Goal: Information Seeking & Learning: Learn about a topic

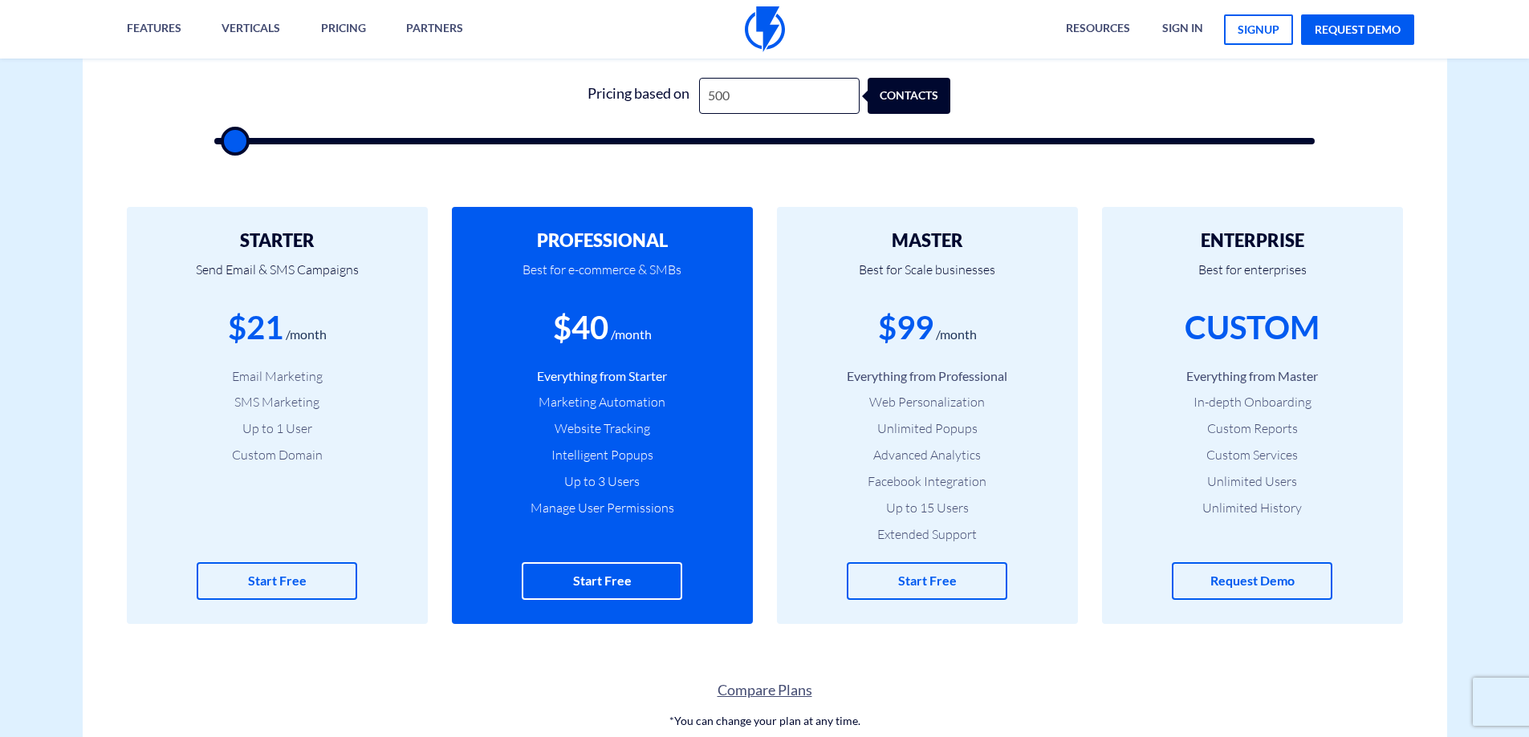
scroll to position [562, 0]
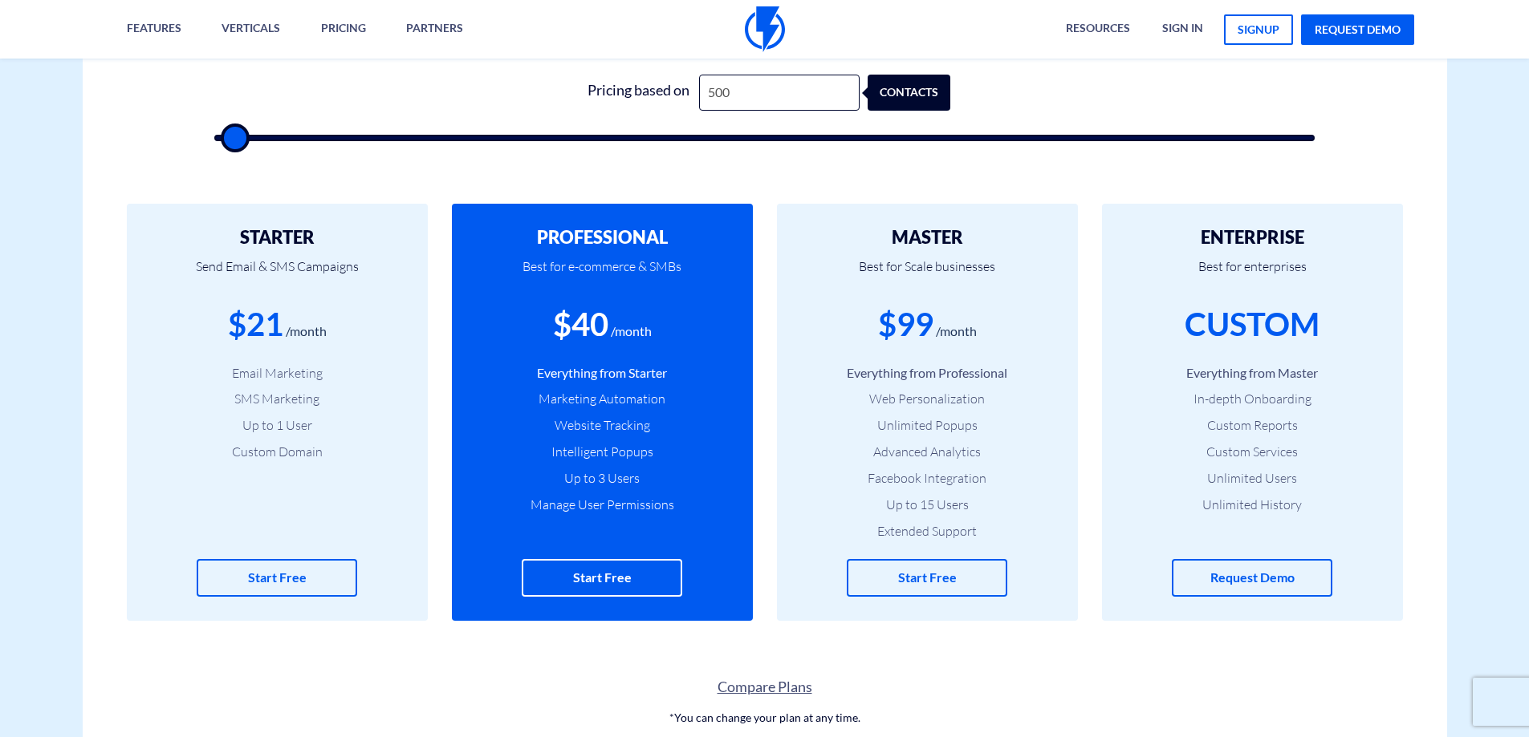
type input "1,000"
type input "1000"
type input "1,500"
type input "1500"
type input "2,000"
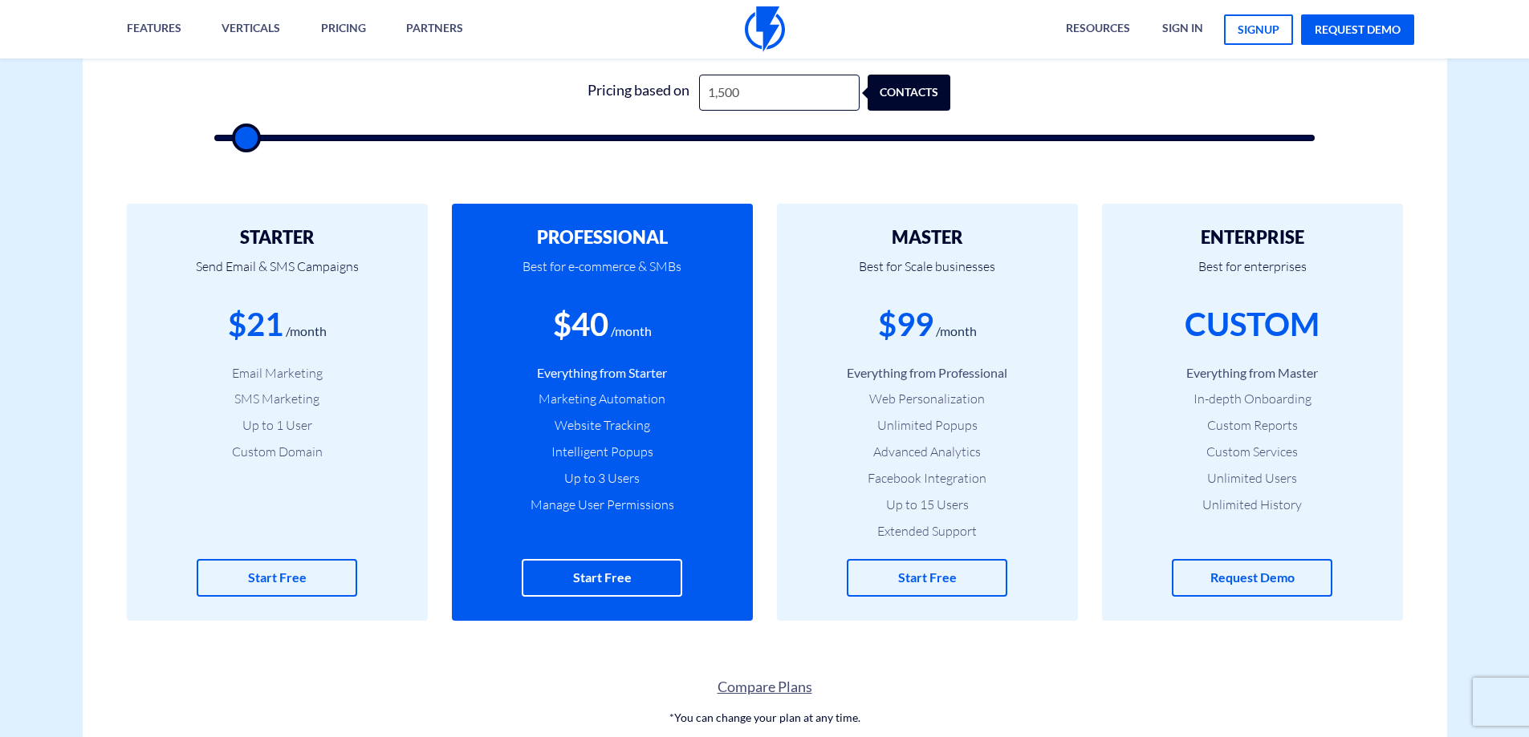
type input "2000"
type input "2,500"
type input "2500"
type input "3,000"
type input "3000"
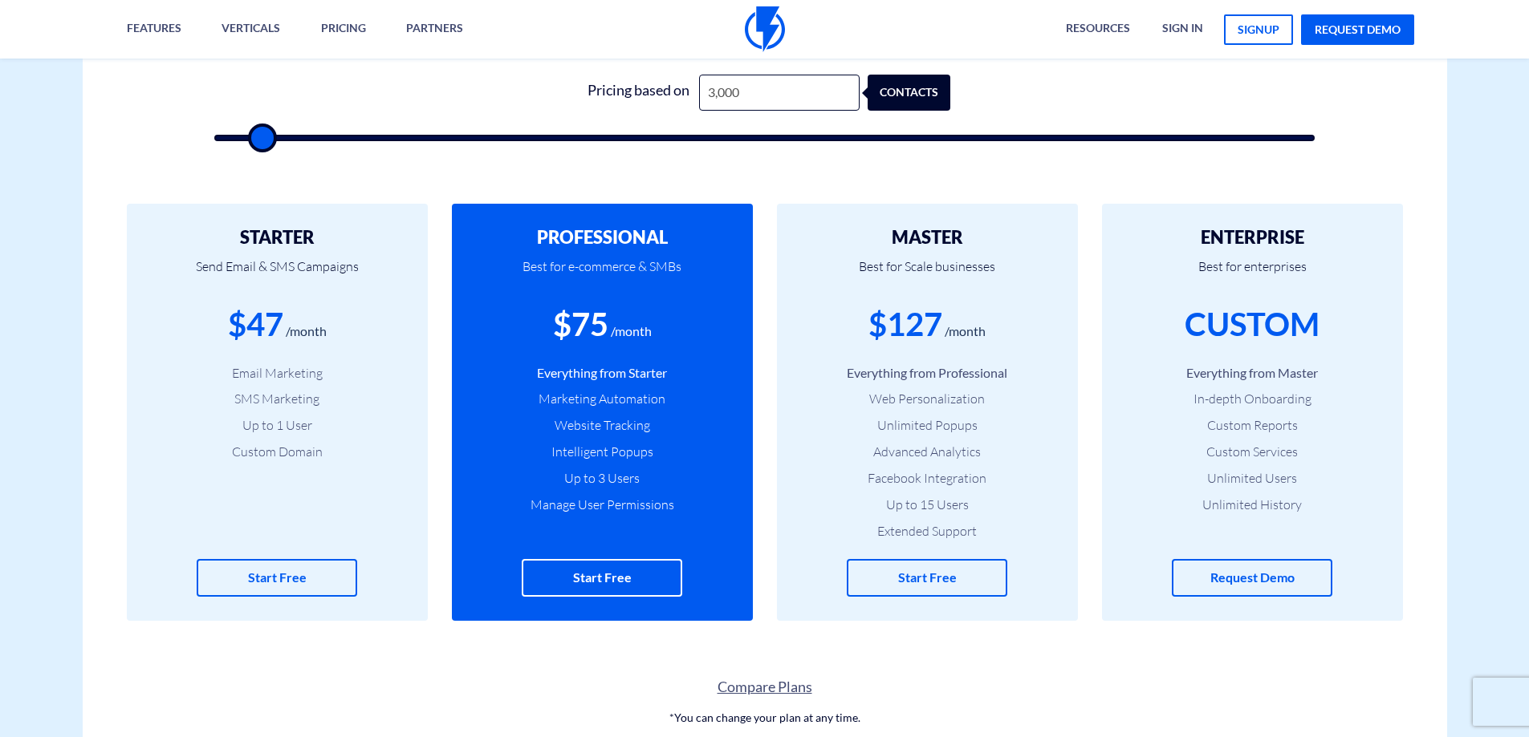
type input "2,500"
type input "2500"
type input "2,000"
type input "2000"
type input "2,500"
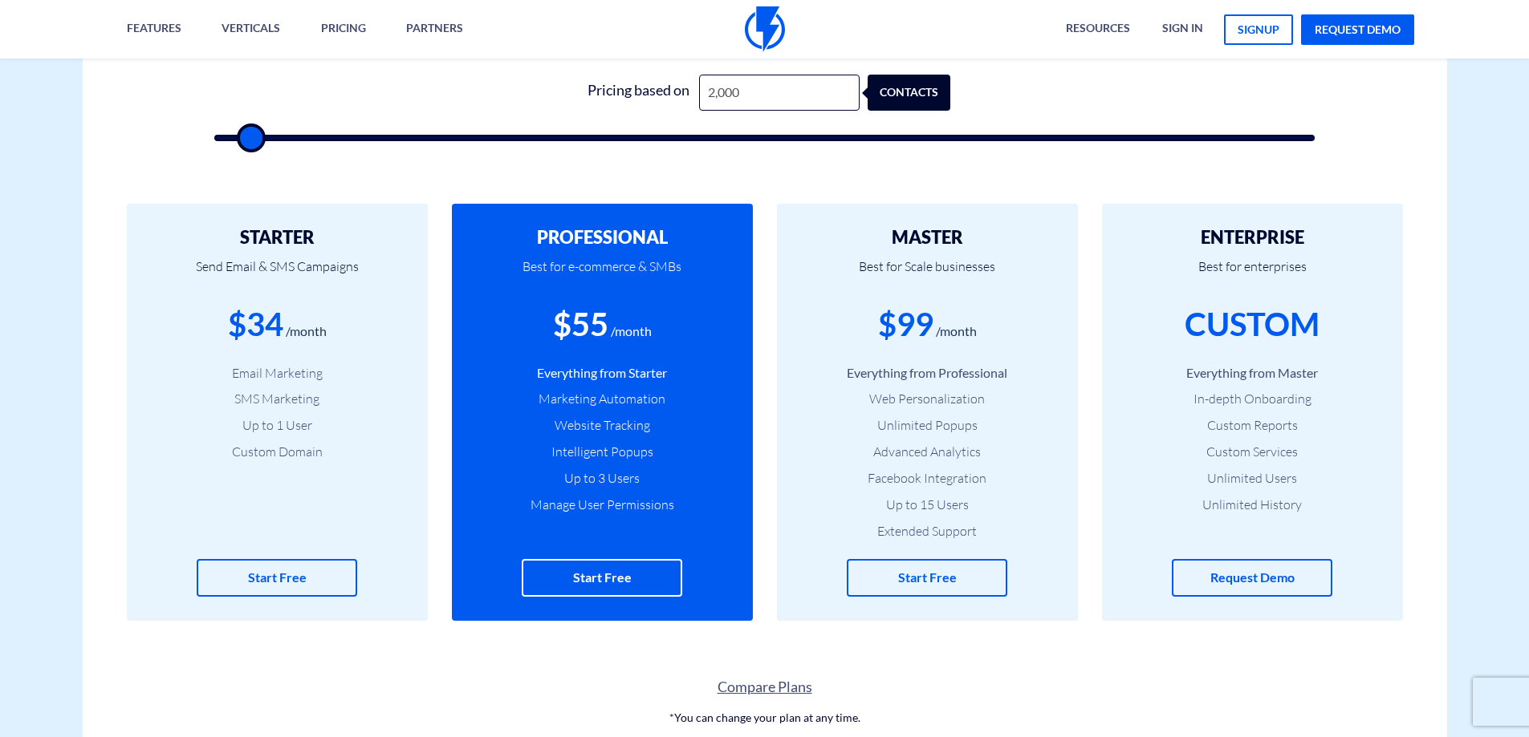
type input "2500"
type input "3,000"
type input "3000"
type input "3,500"
type input "3500"
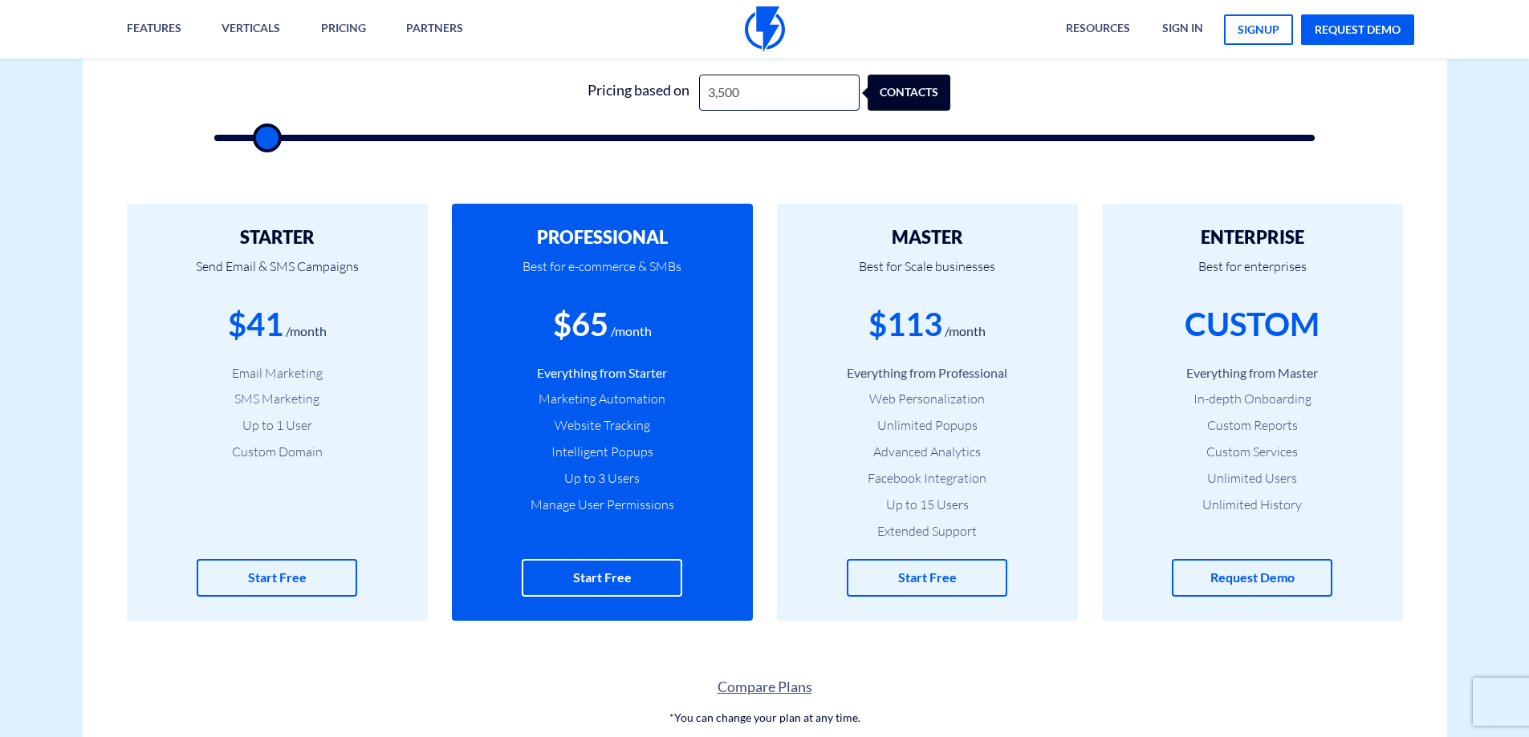
type input "4,000"
type input "4000"
type input "4,500"
type input "4500"
type input "5,000"
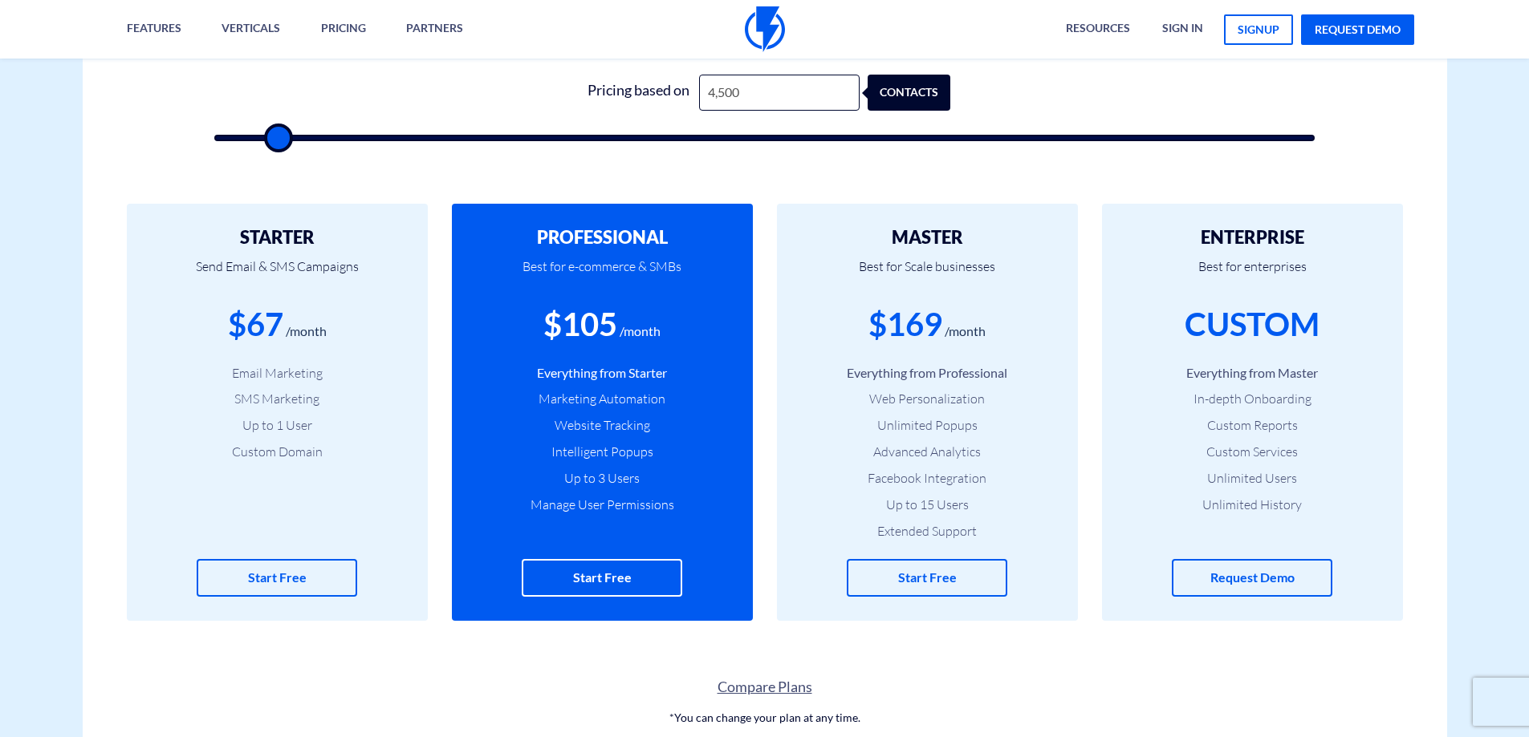
type input "5000"
type input "5,500"
type input "5500"
type input "6,000"
type input "6000"
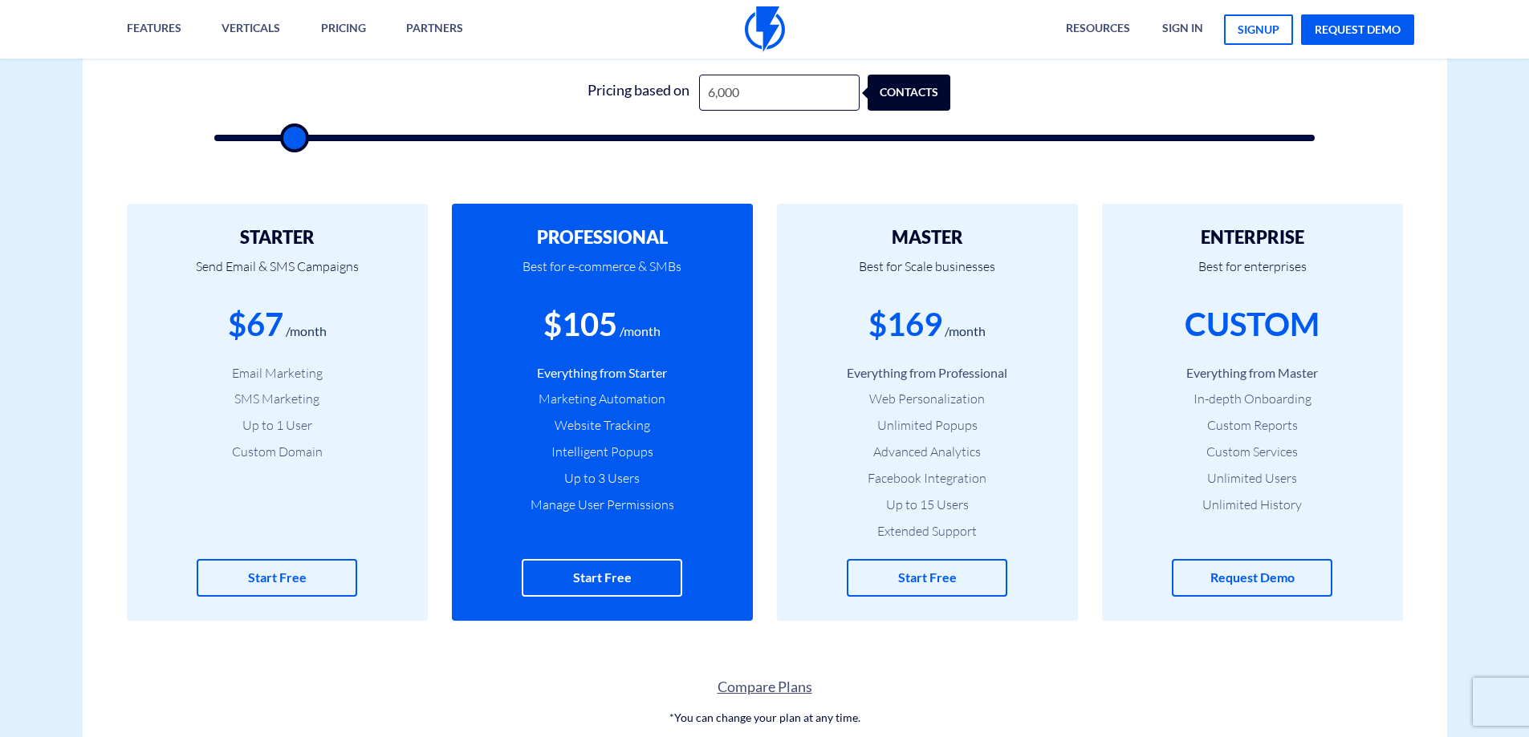
type input "6,500"
type input "6500"
type input "7,000"
type input "7000"
type input "7,500"
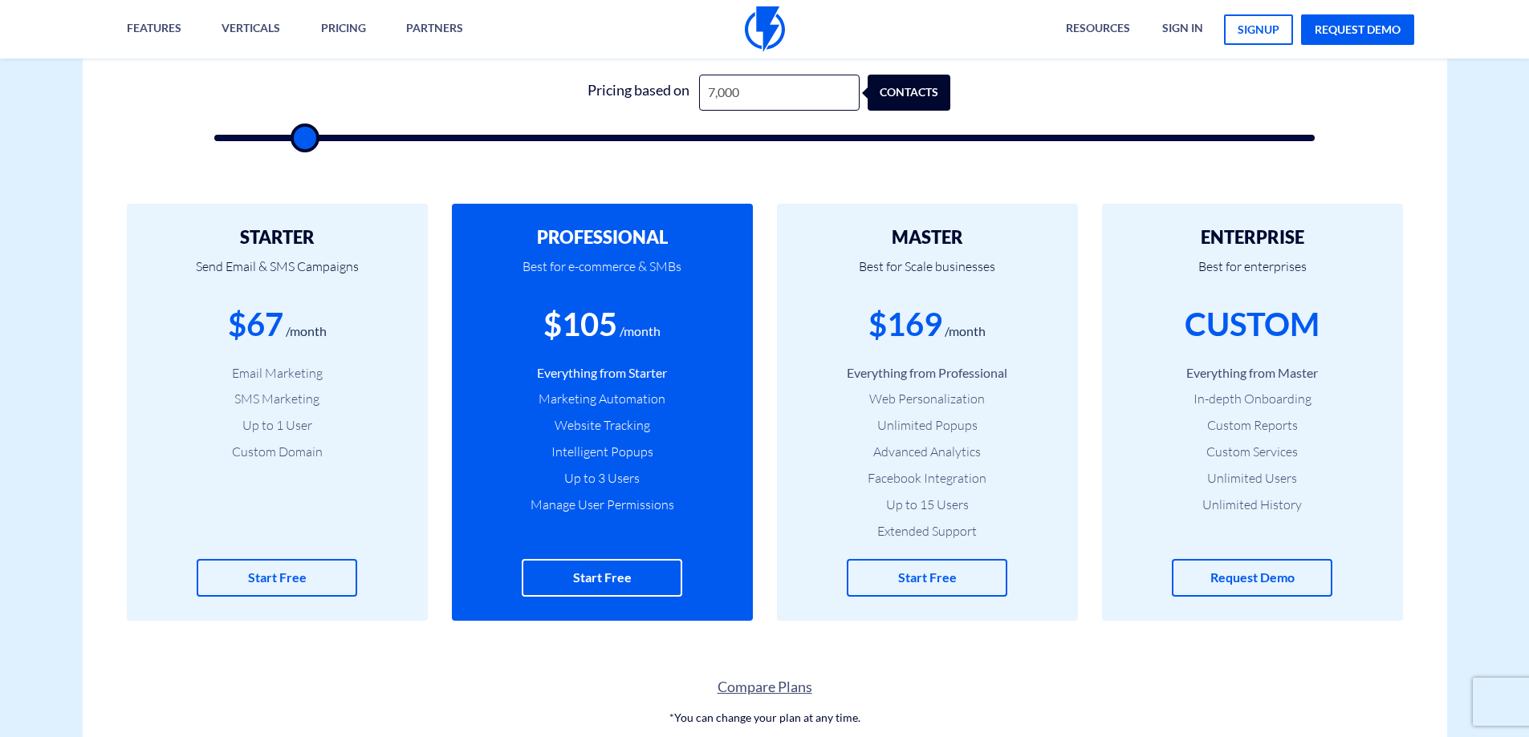
type input "7500"
type input "8,000"
type input "8000"
type input "7,500"
type input "7500"
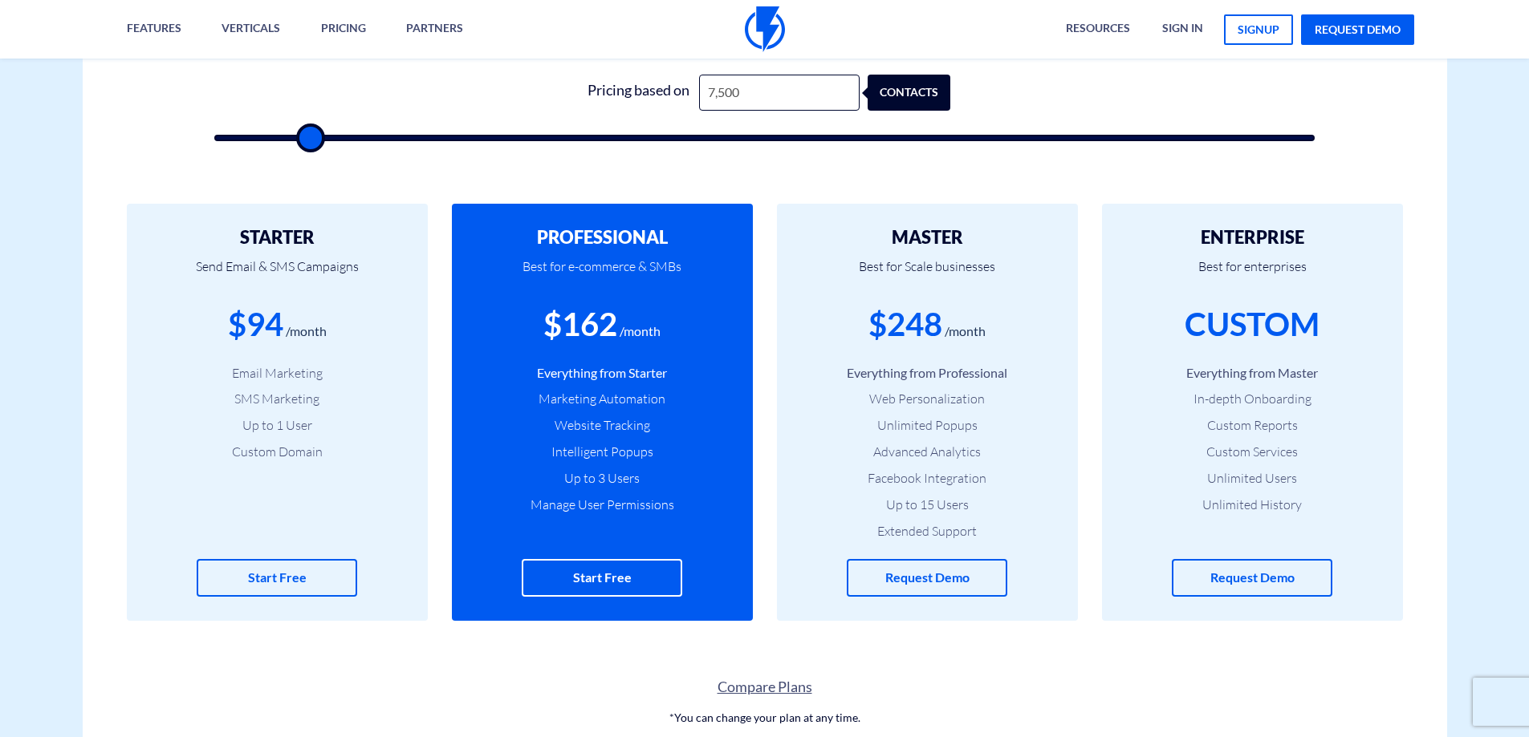
type input "7,000"
type input "7000"
type input "6,500"
type input "6500"
type input "6,000"
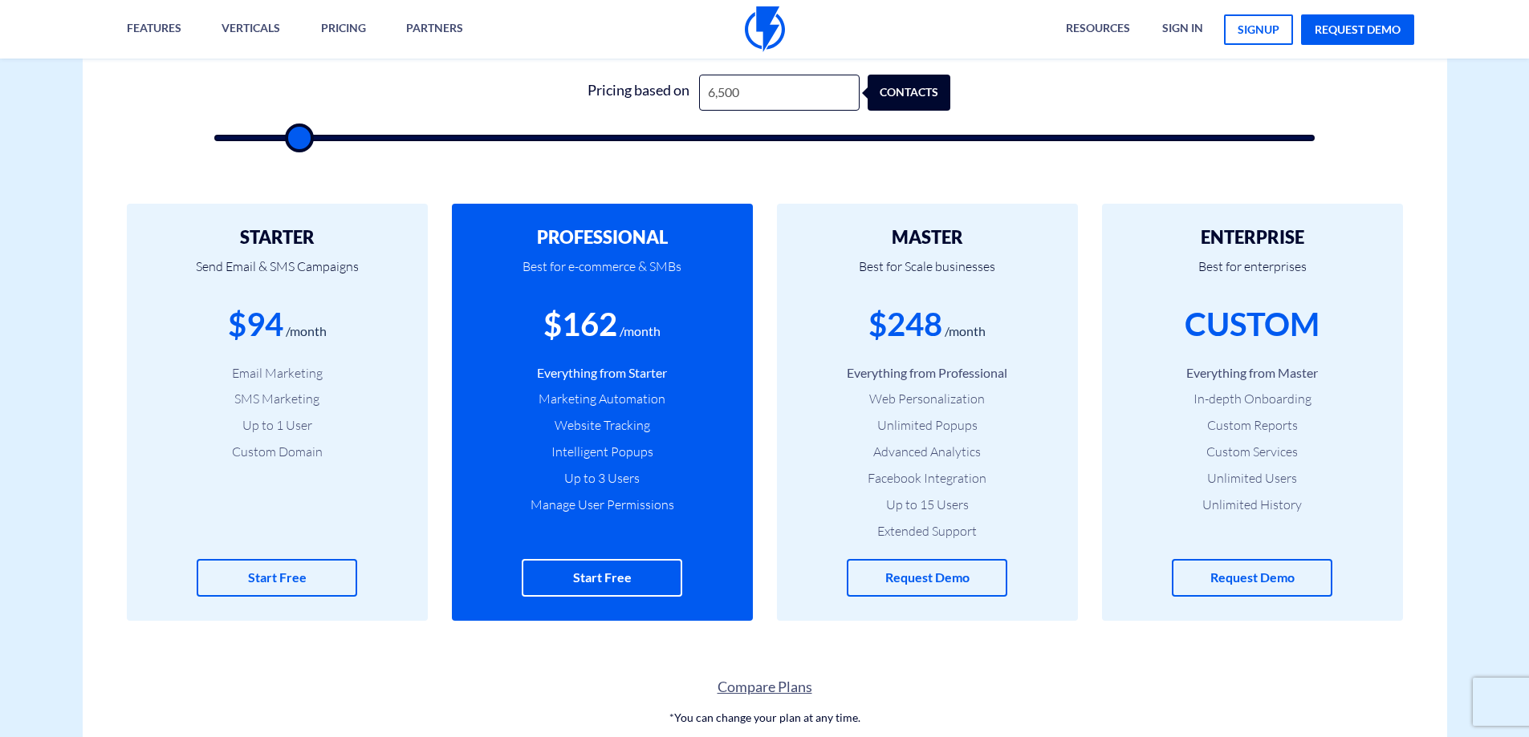
type input "6000"
type input "5,500"
type input "5500"
type input "5,000"
type input "5000"
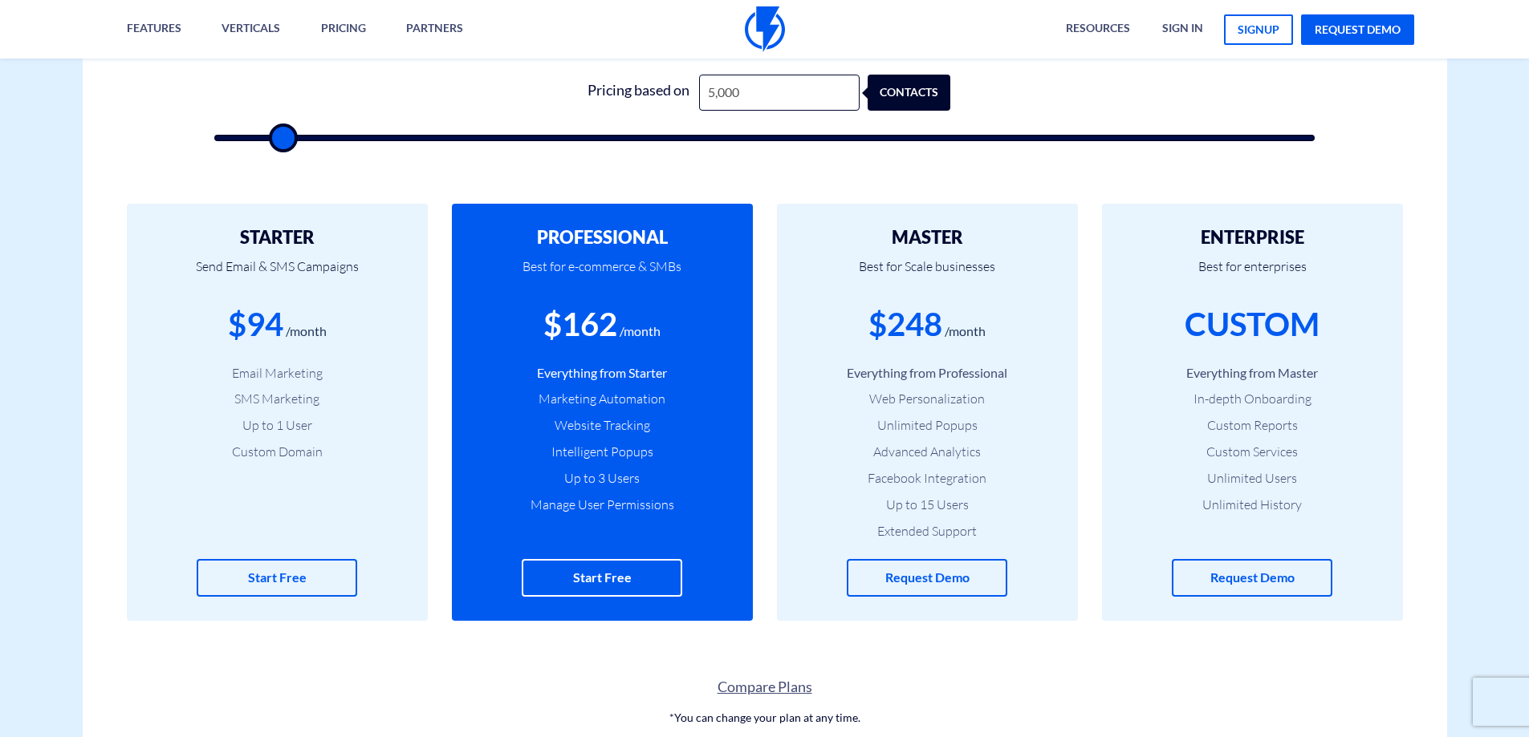
type input "4,500"
type input "4500"
type input "4,000"
type input "4000"
type input "3,500"
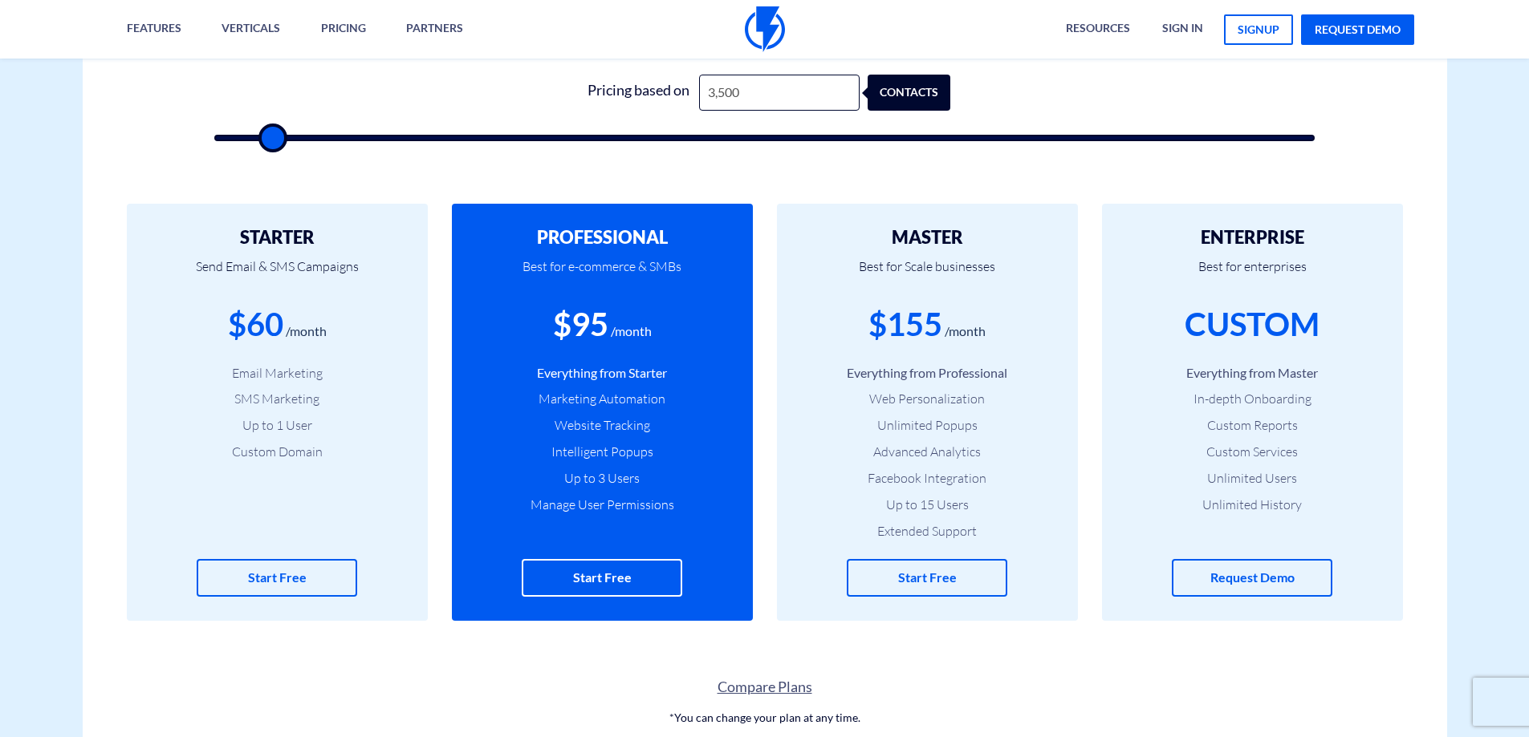
type input "3500"
type input "3,000"
type input "3000"
type input "2,500"
type input "2500"
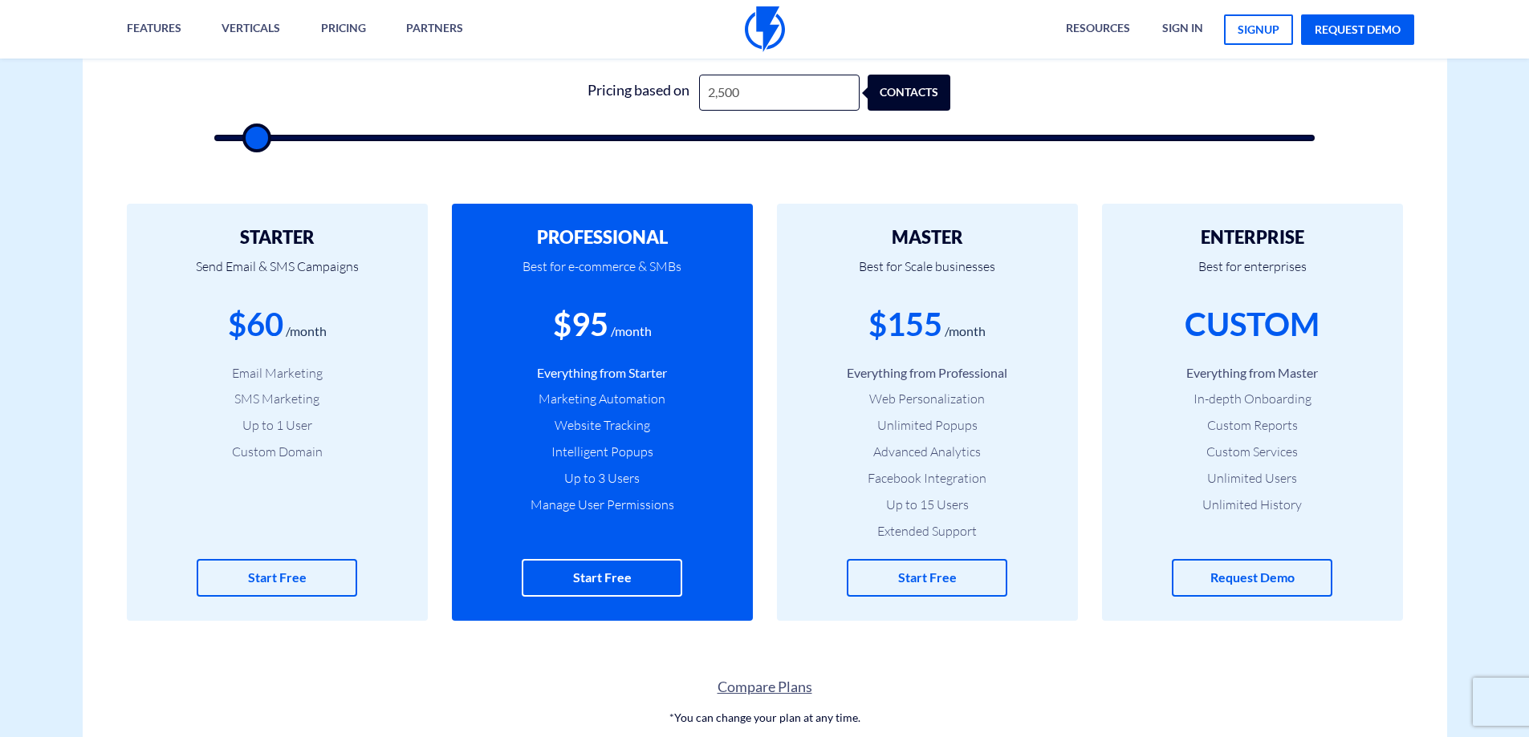
type input "2,000"
type input "2000"
type input "1,500"
type input "1500"
type input "1,000"
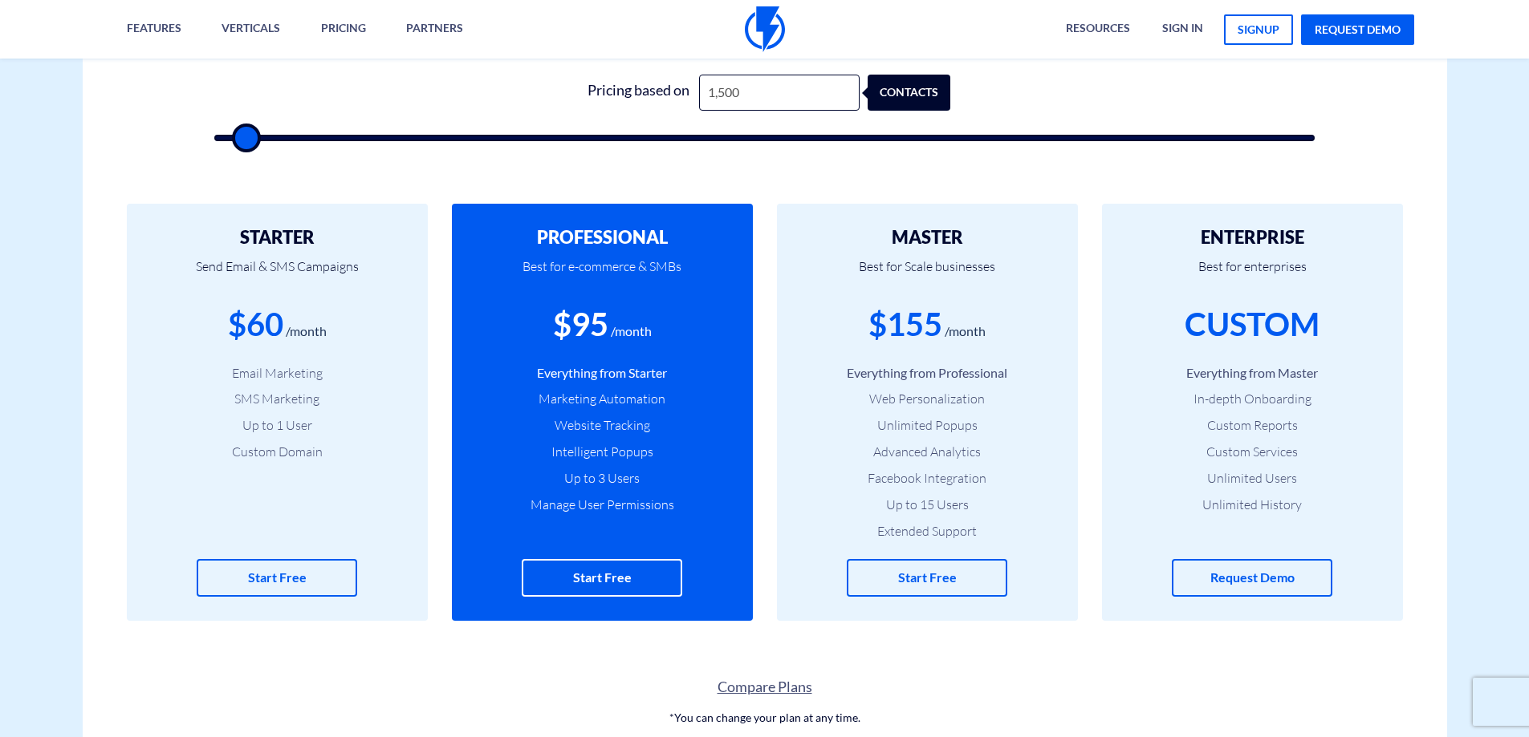
type input "1000"
type input "500"
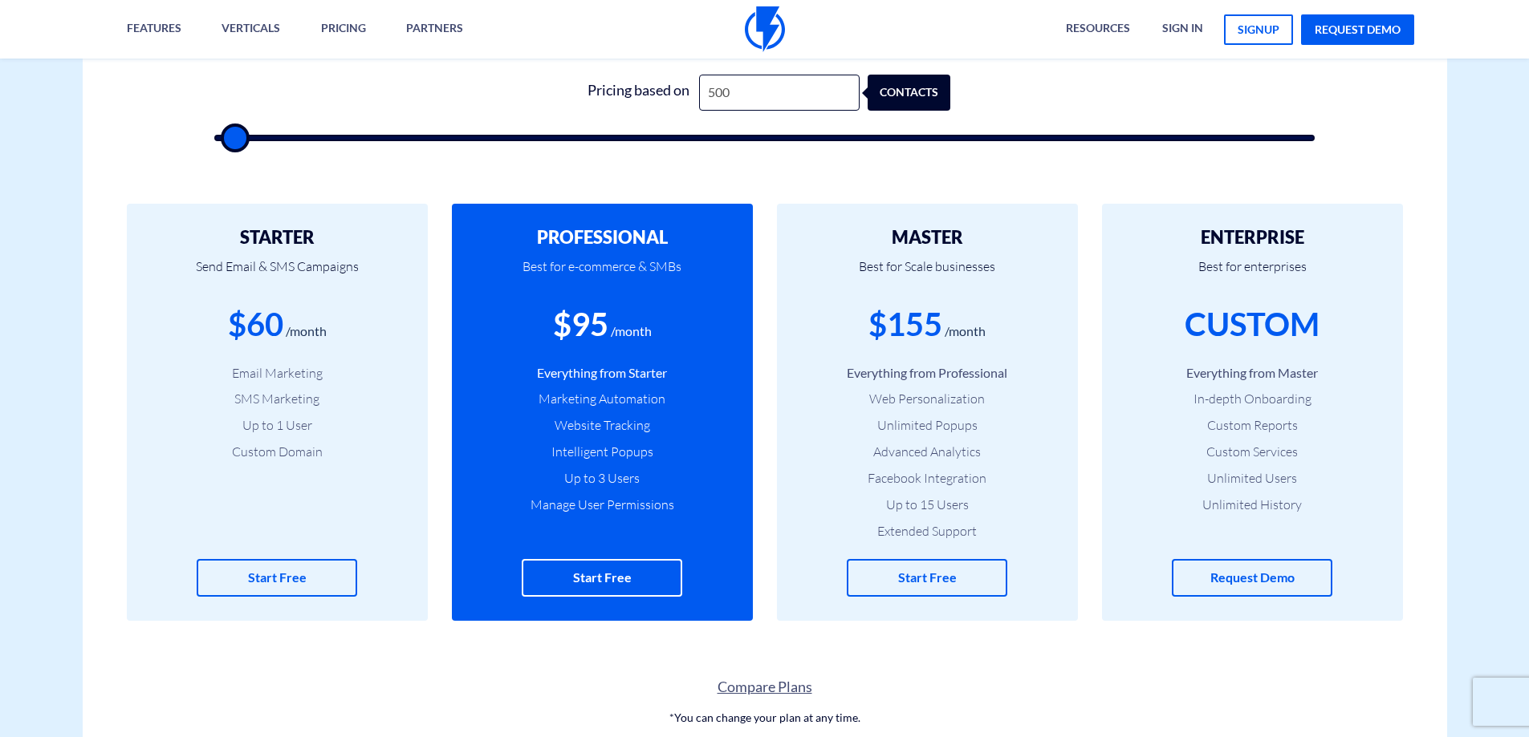
type input "500"
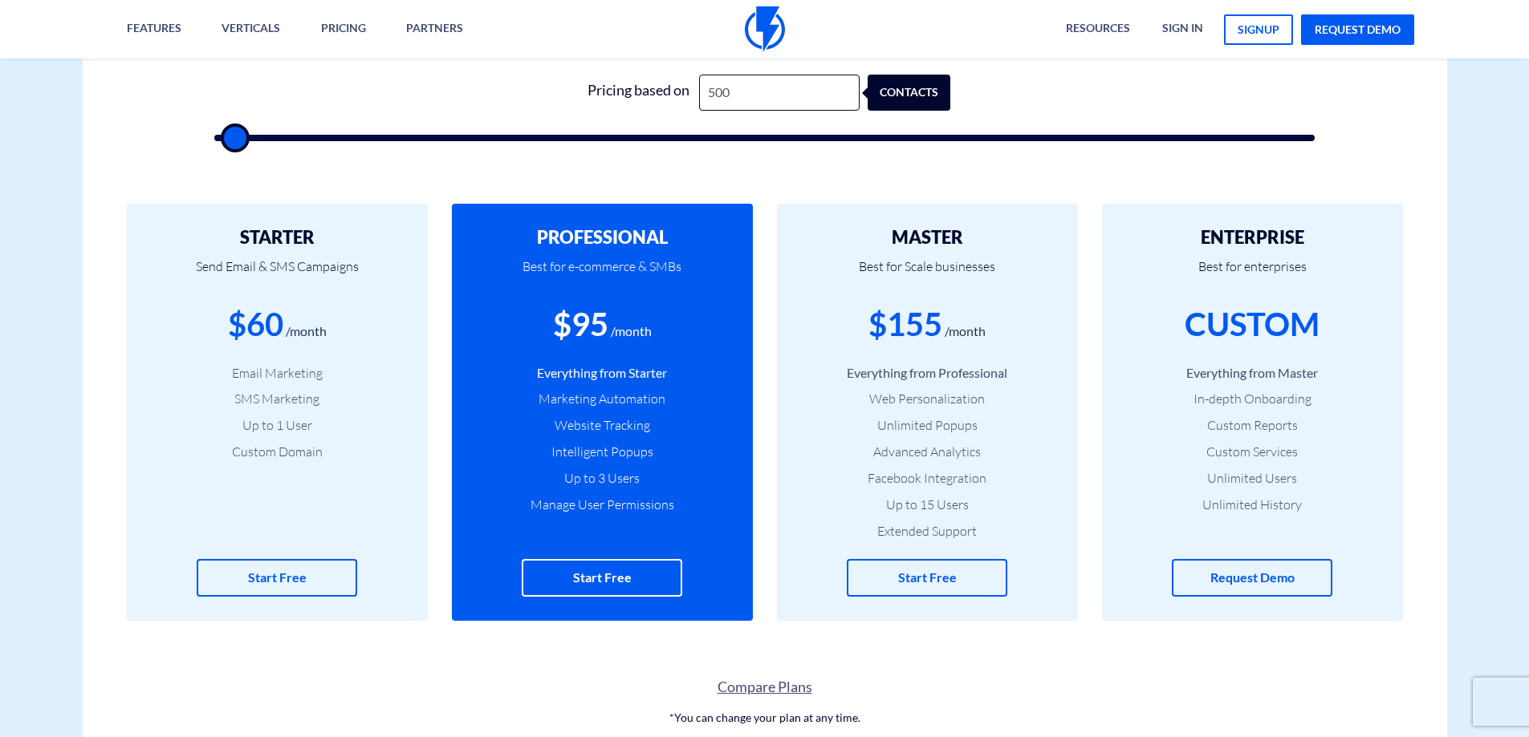
type input "500"
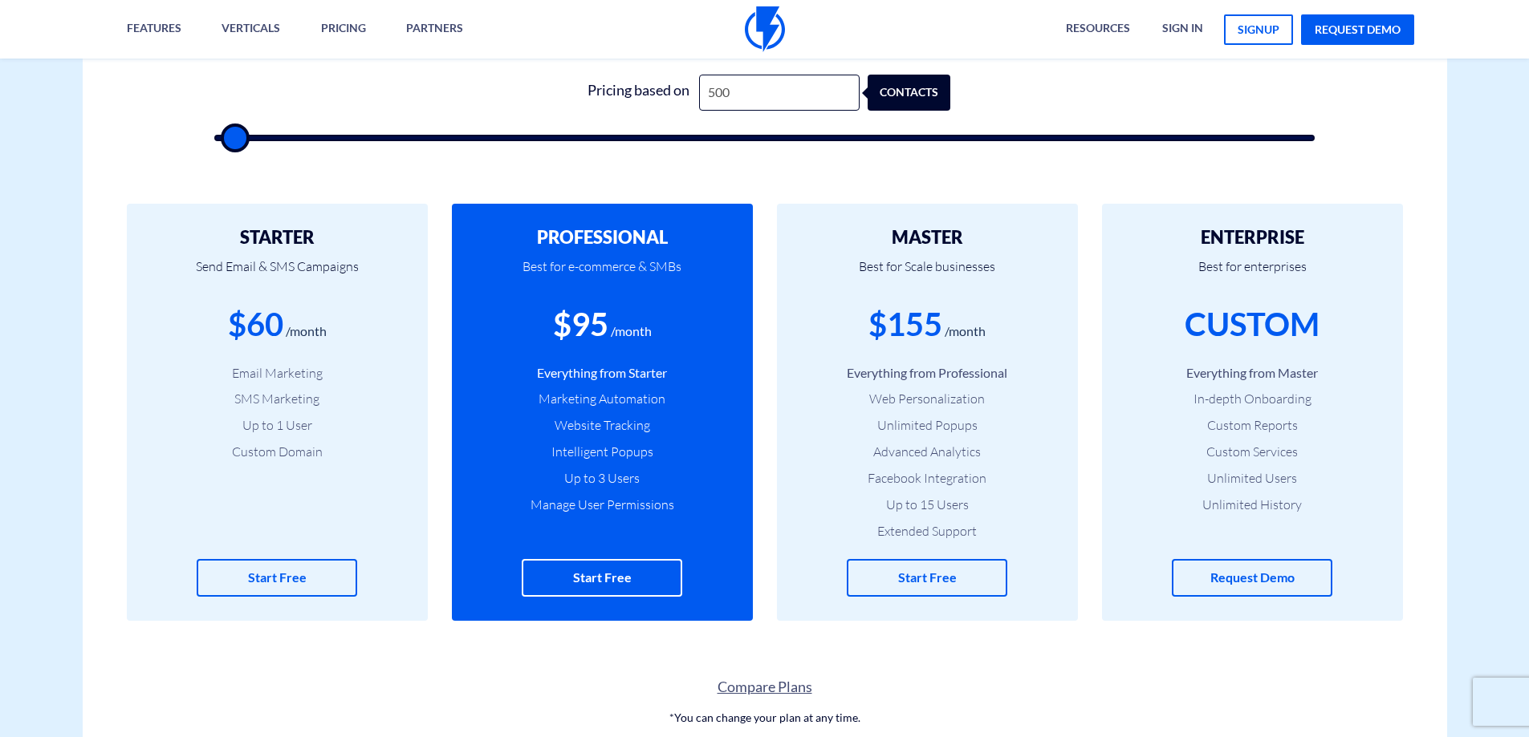
type input "500"
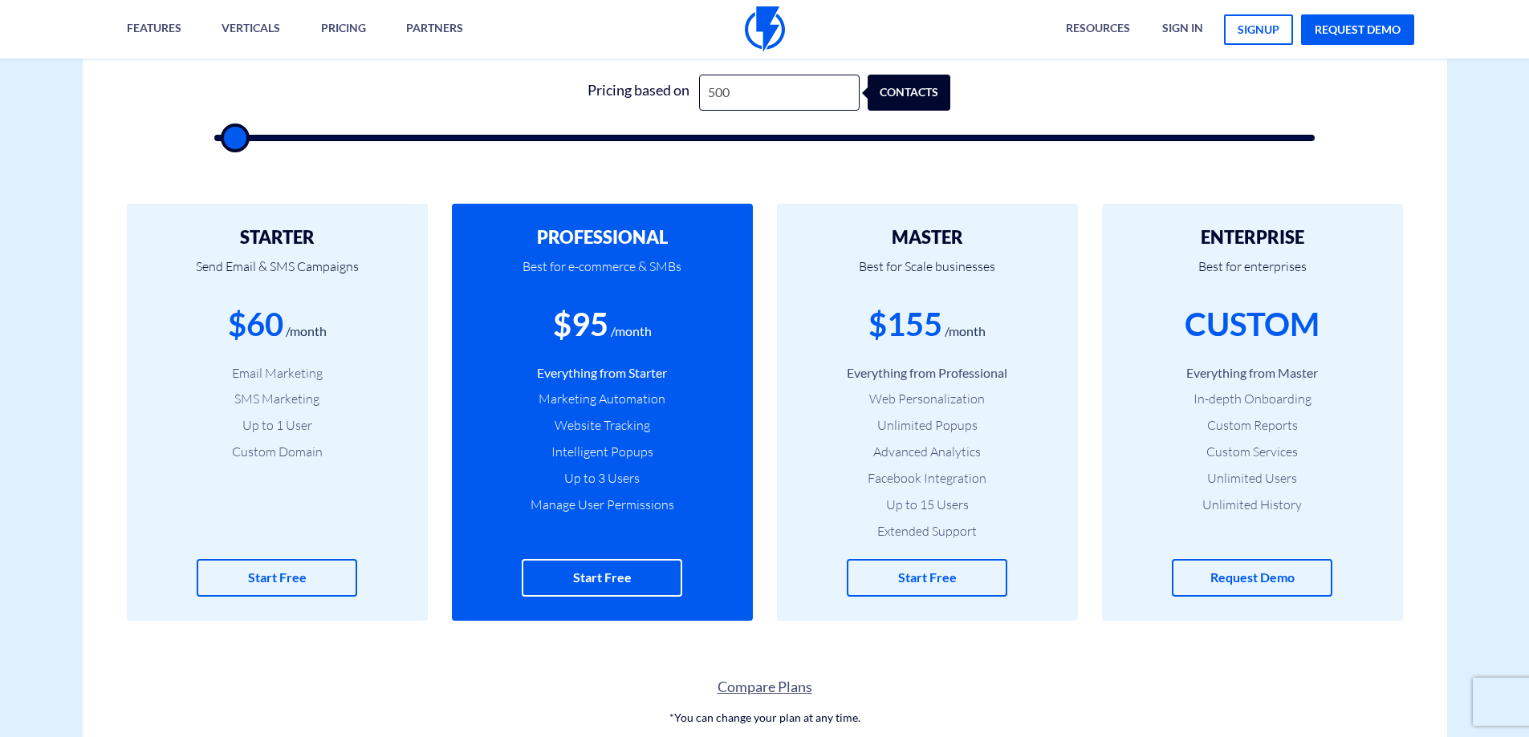
type input "500"
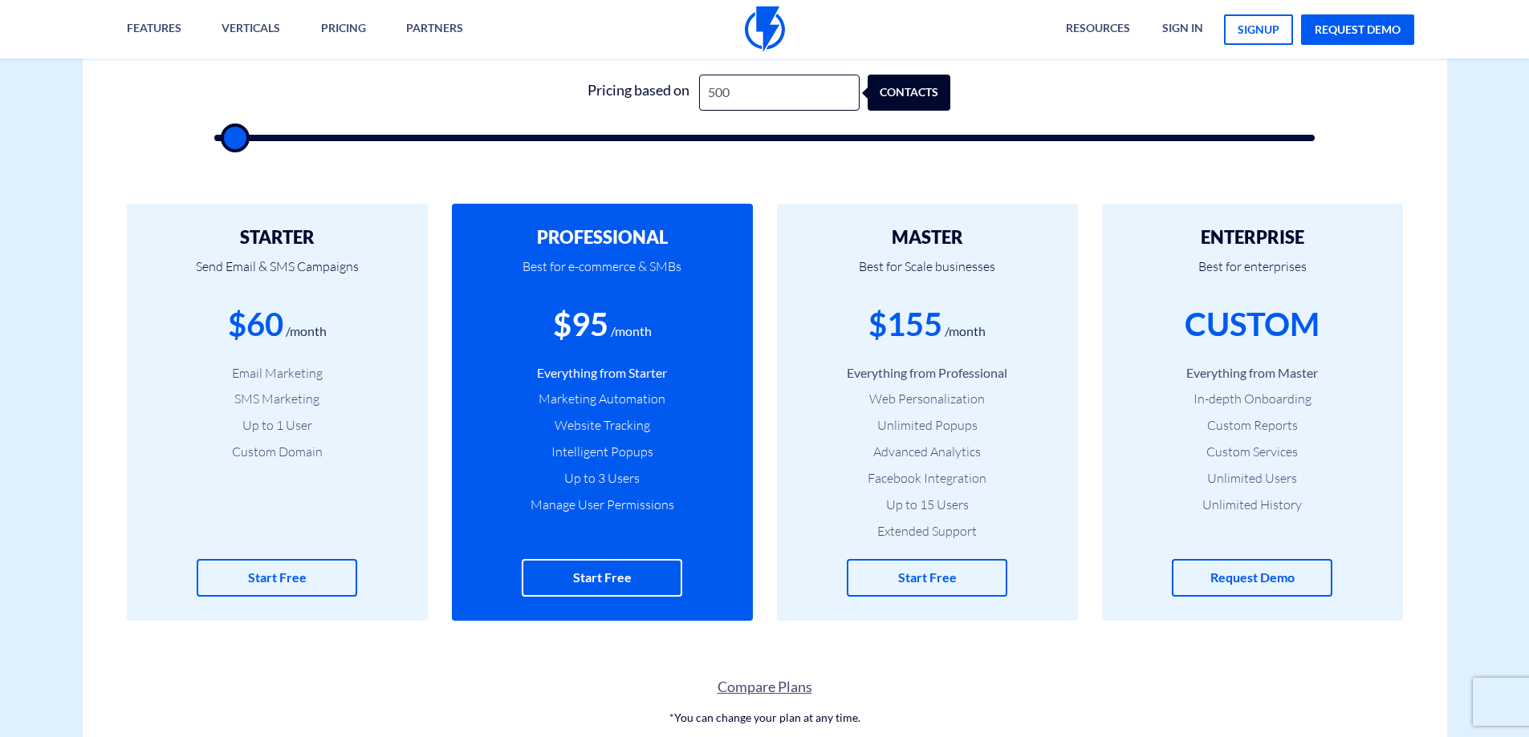
type input "500"
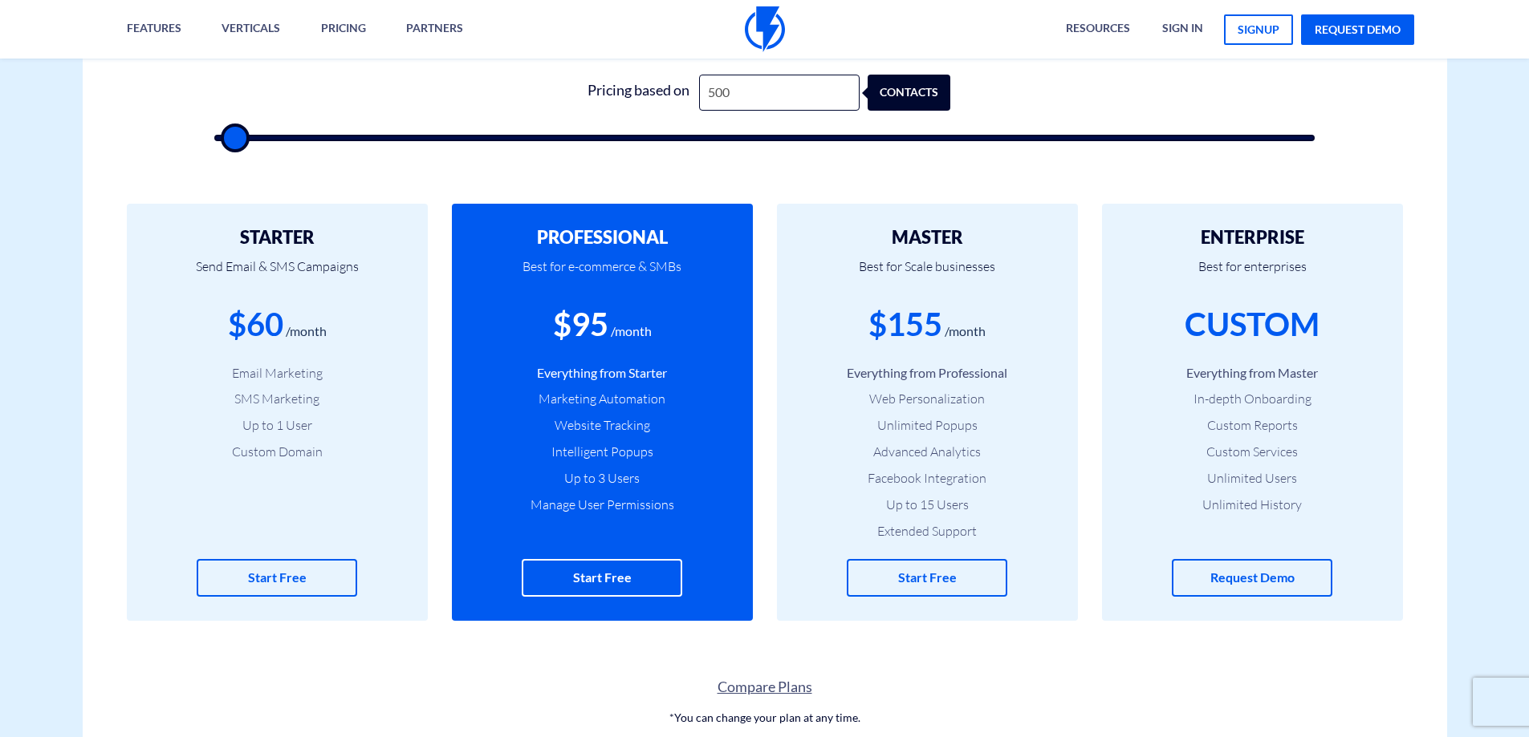
type input "500"
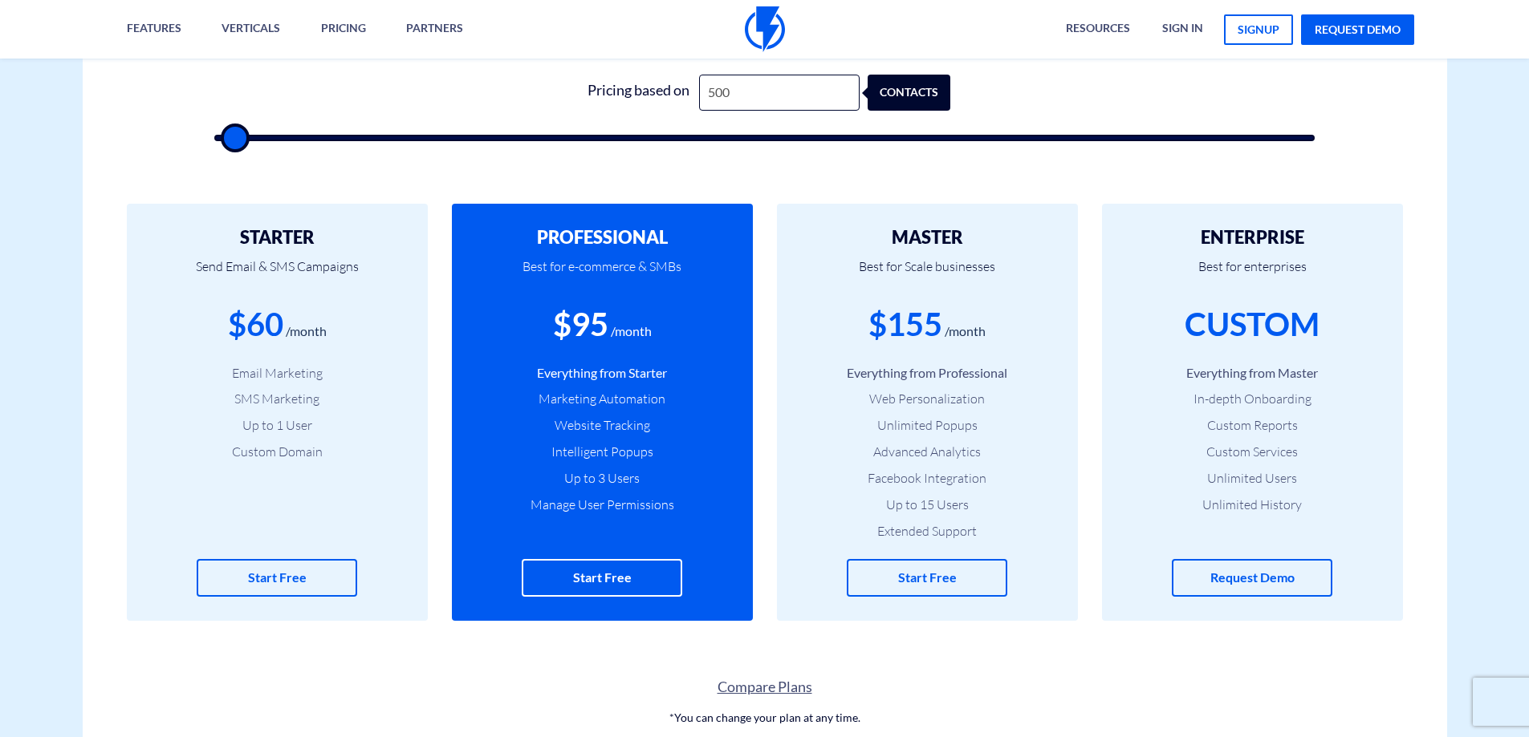
type input "500"
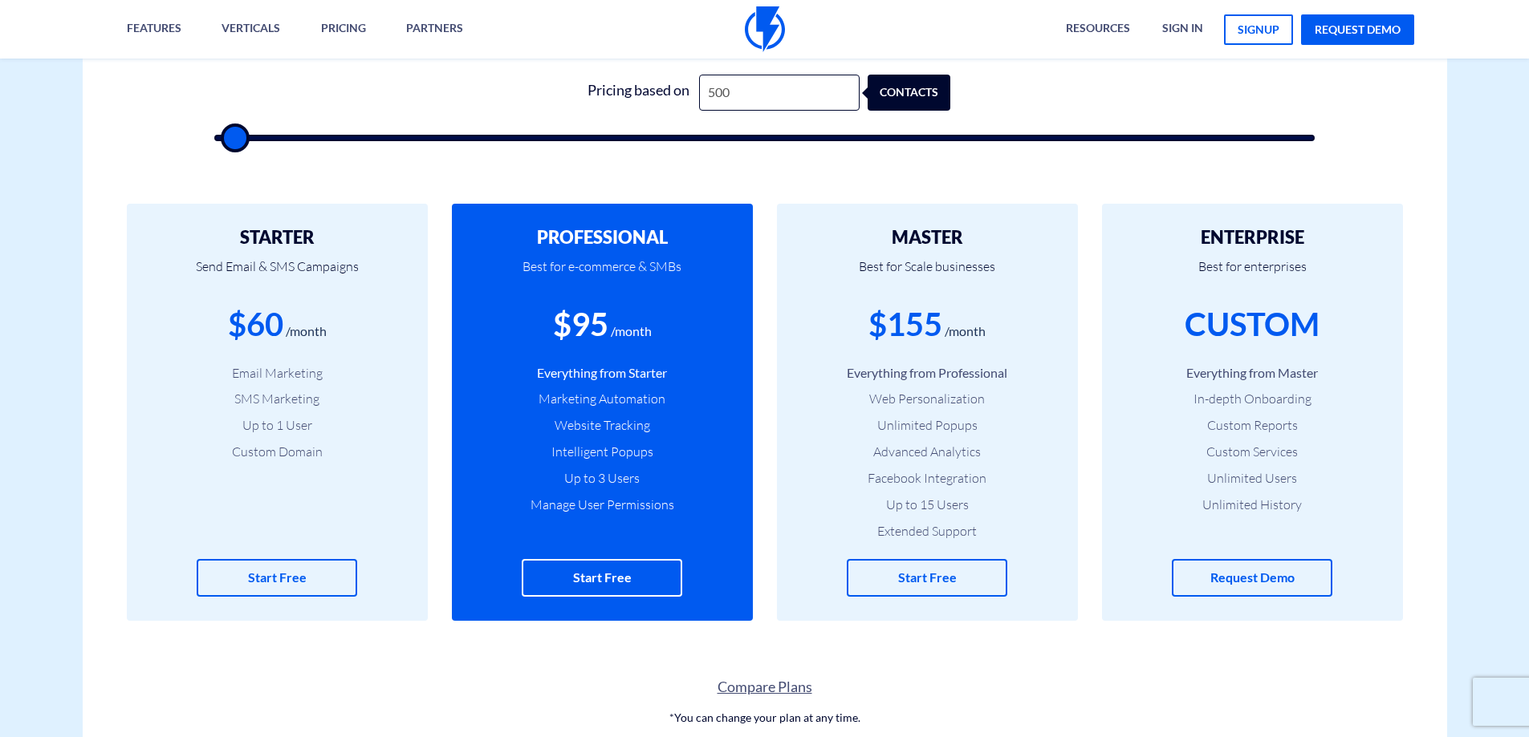
type input "500"
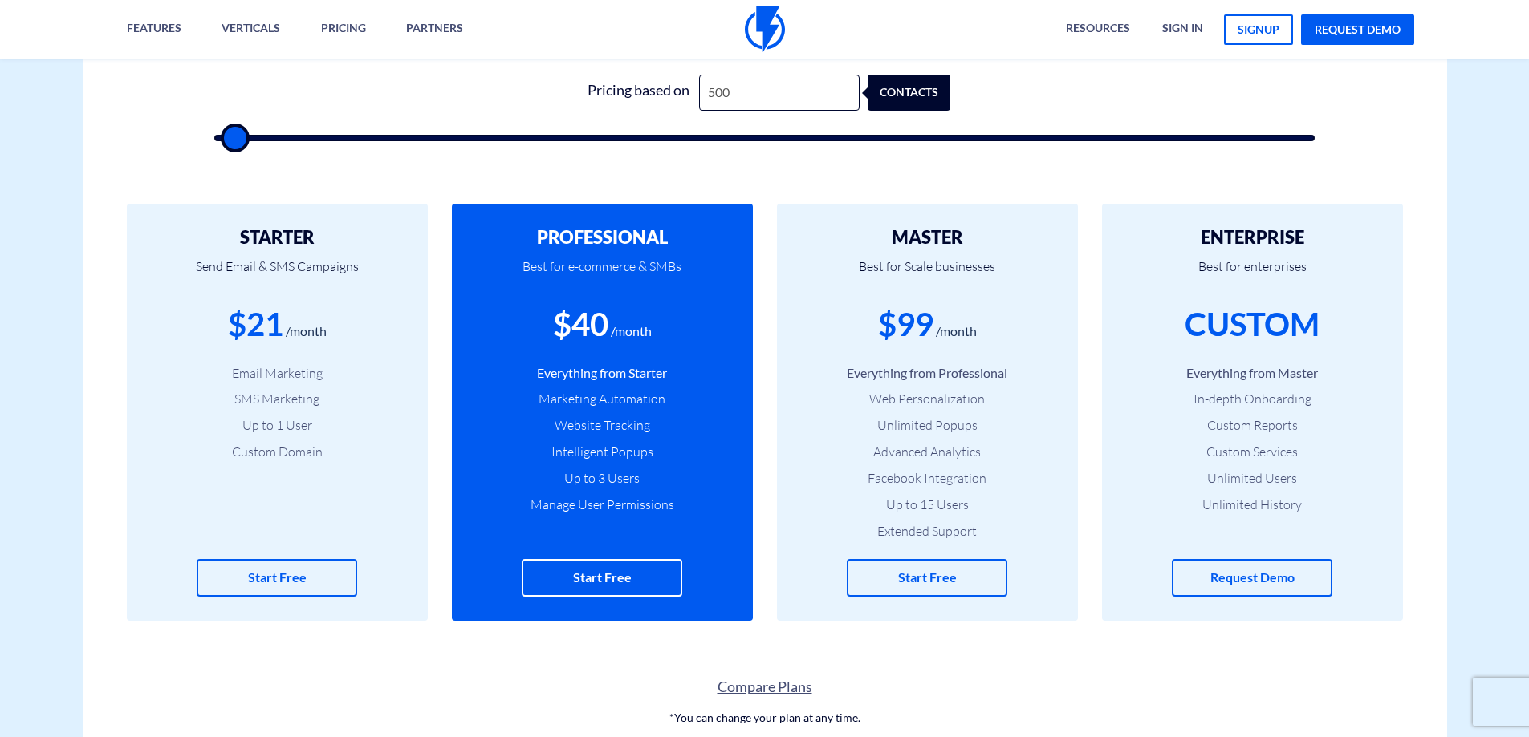
type input "500"
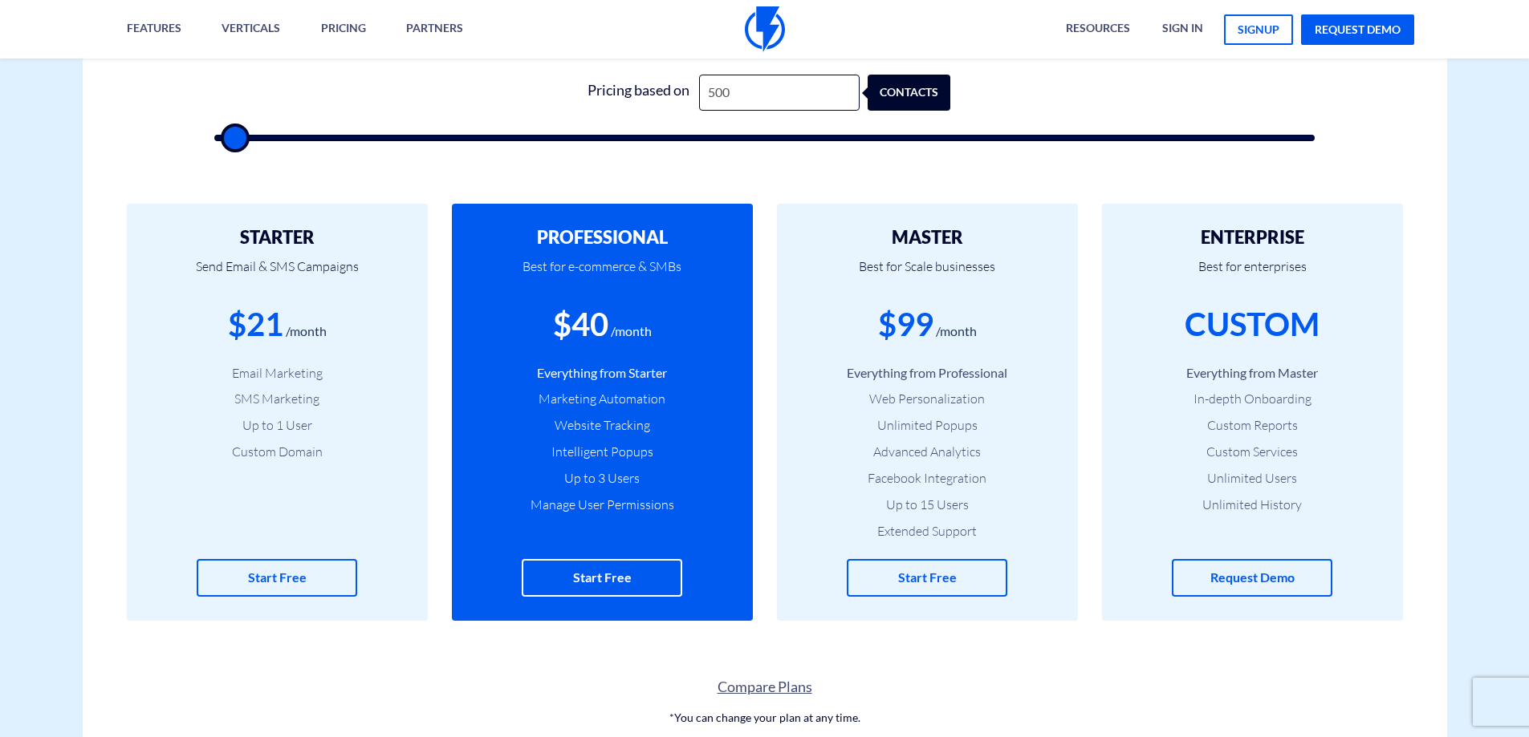
type input "500"
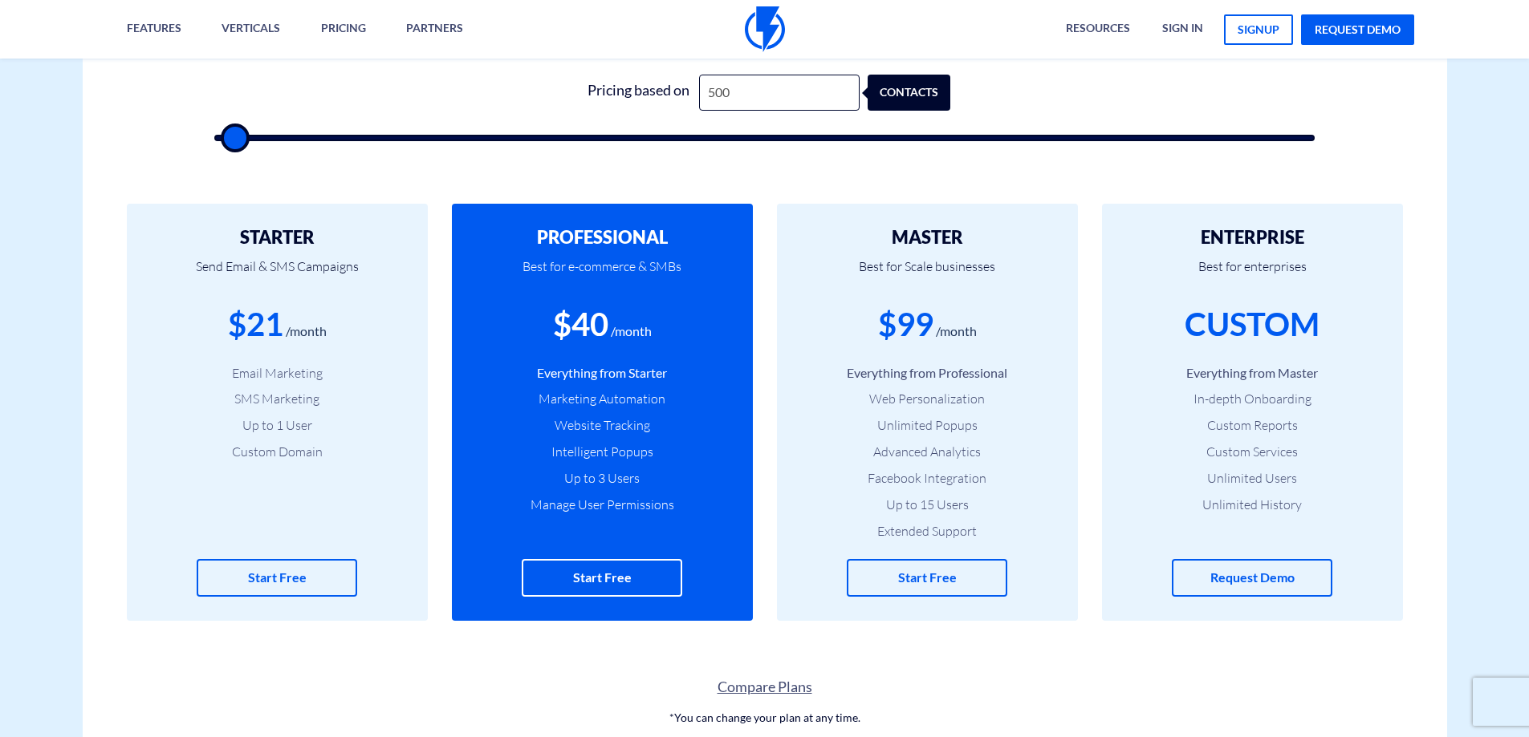
type input "500"
drag, startPoint x: 241, startPoint y: 141, endPoint x: 144, endPoint y: 132, distance: 96.8
click at [214, 135] on input "range" at bounding box center [764, 138] width 1101 height 6
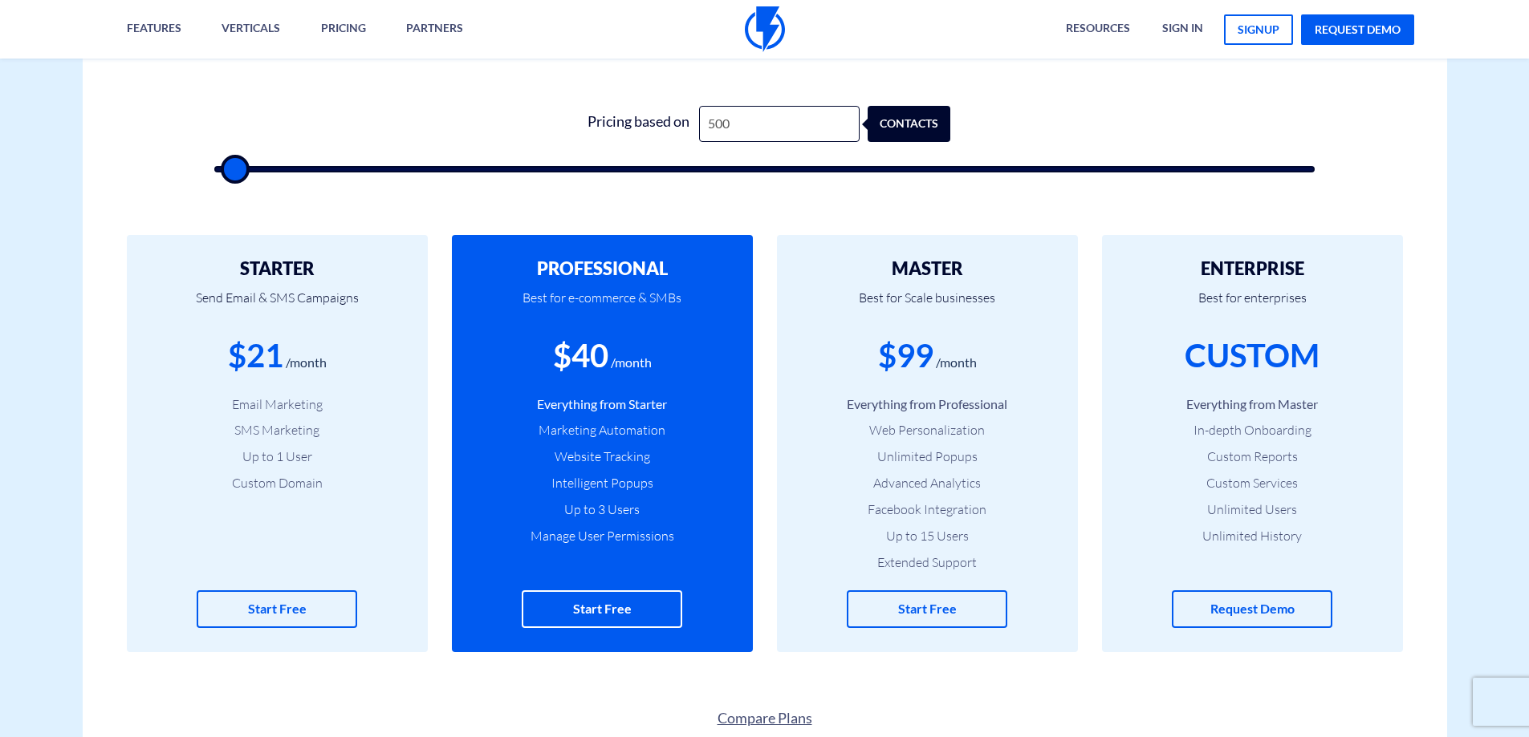
scroll to position [481, 0]
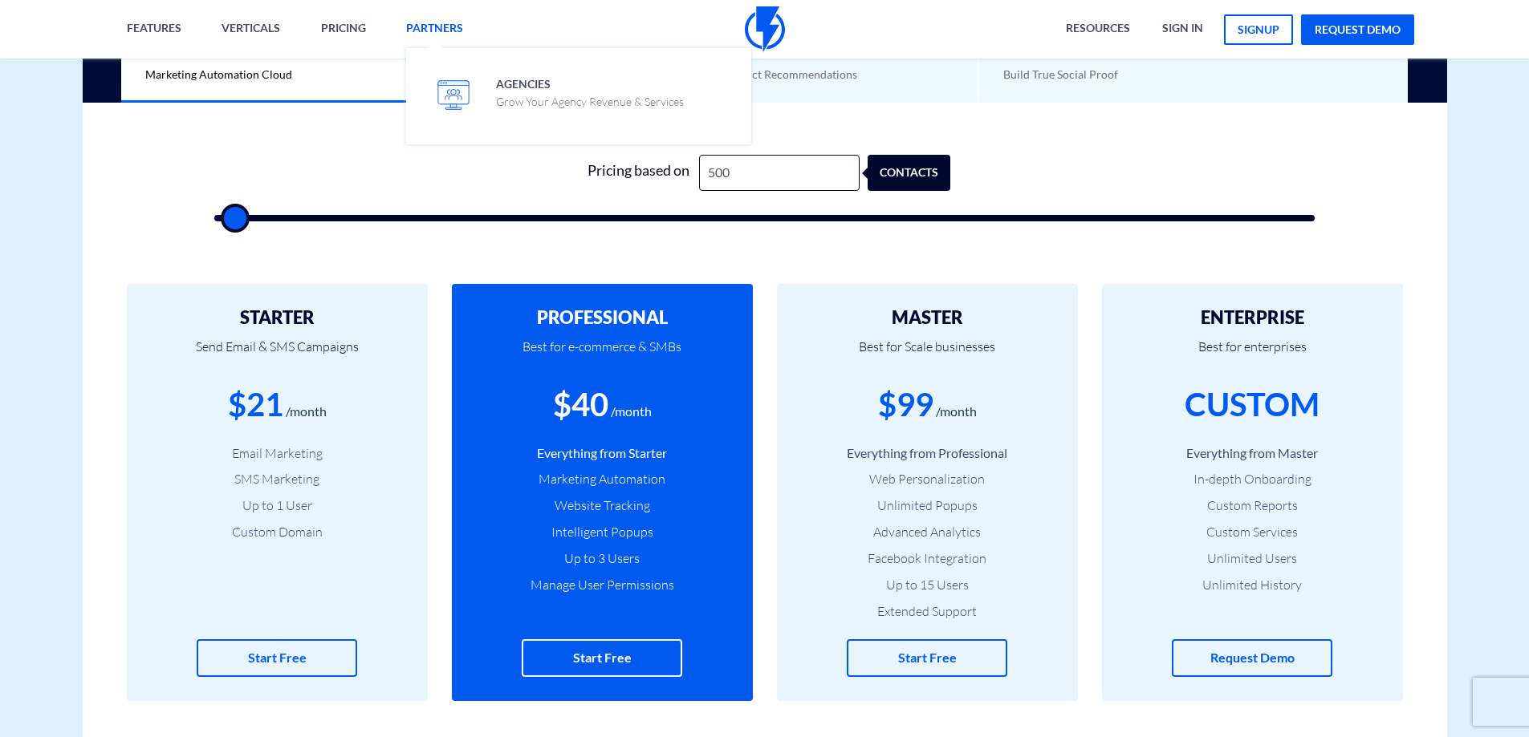
click at [454, 22] on link "Partners" at bounding box center [434, 29] width 81 height 59
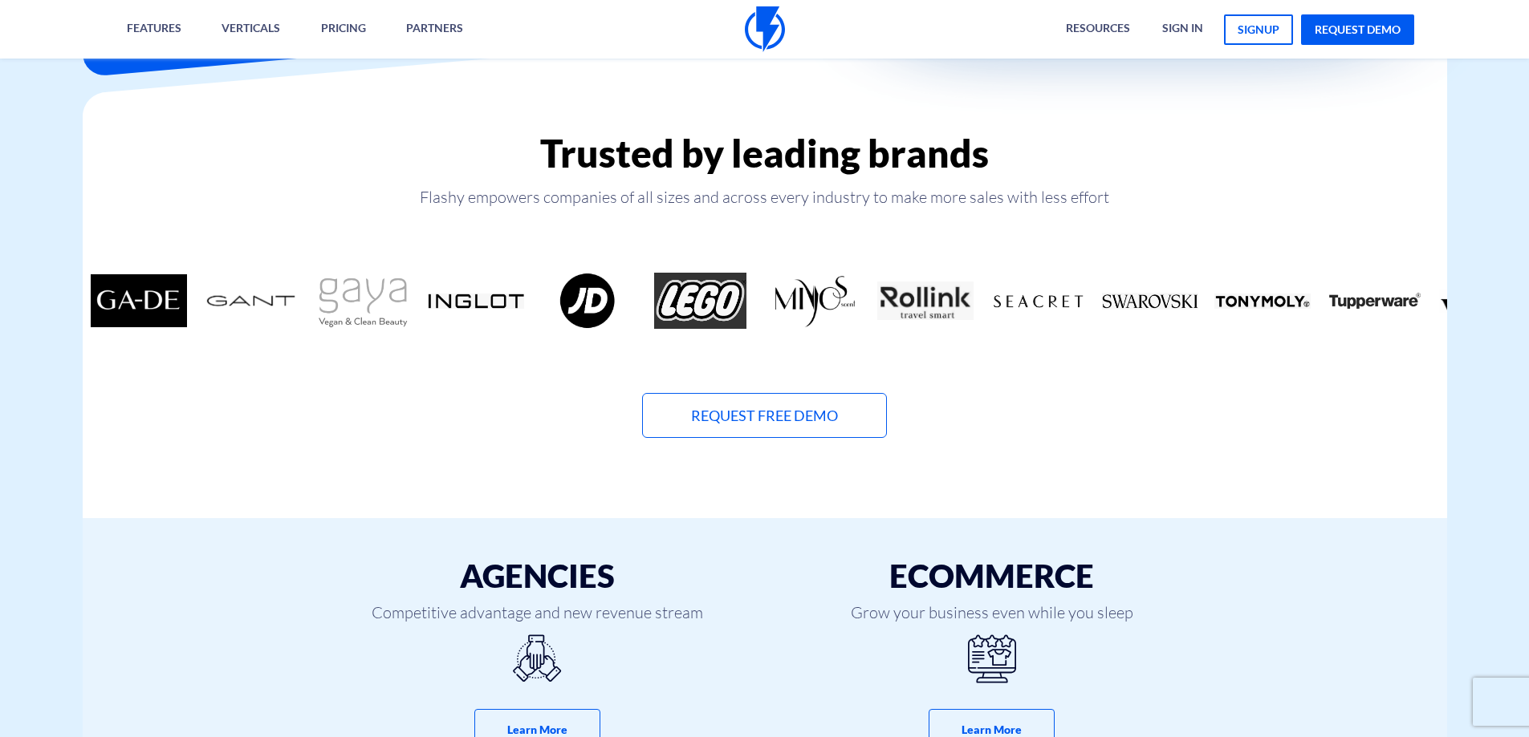
scroll to position [481, 0]
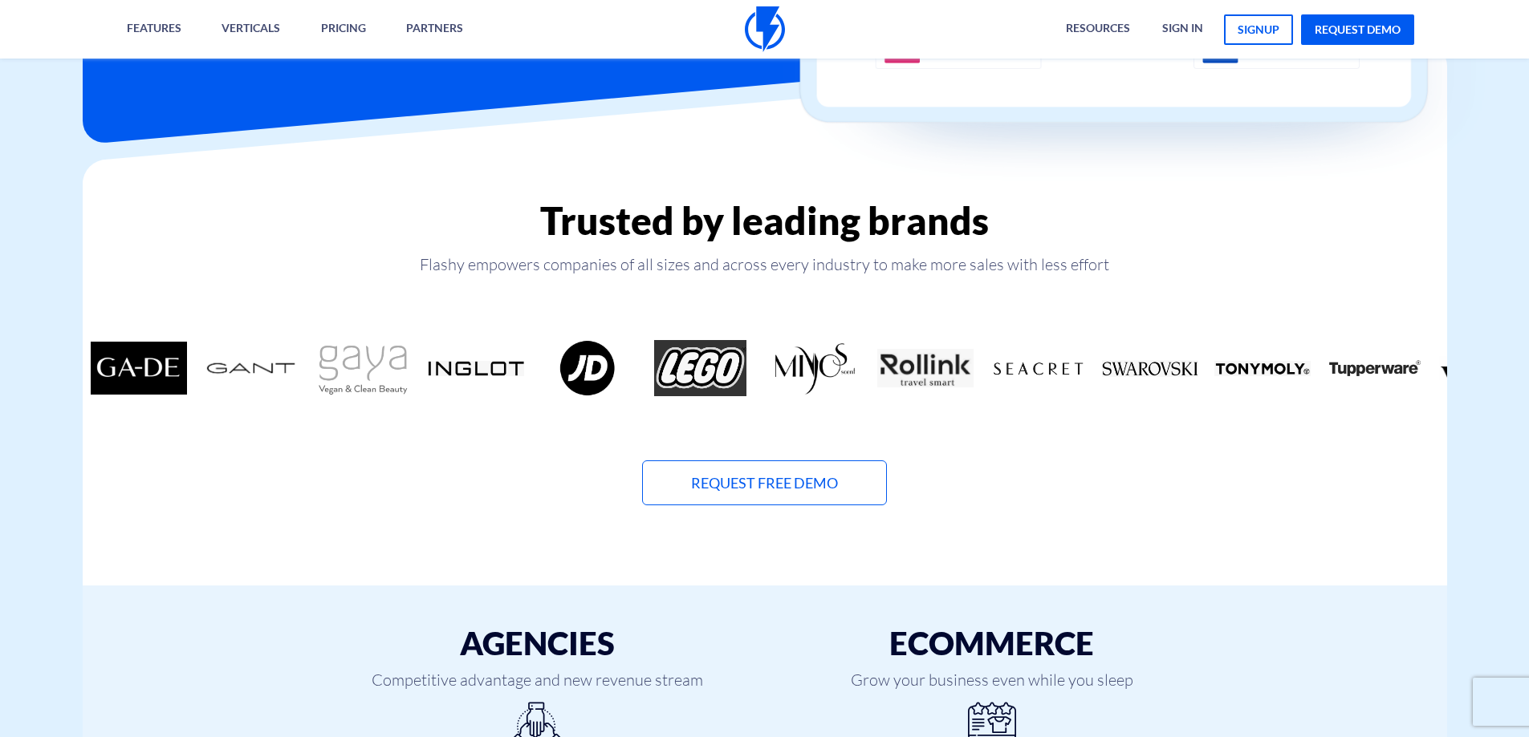
click at [956, 263] on p "Flashy empowers companies of all sizes and across every industry to make more s…" at bounding box center [765, 265] width 1364 height 22
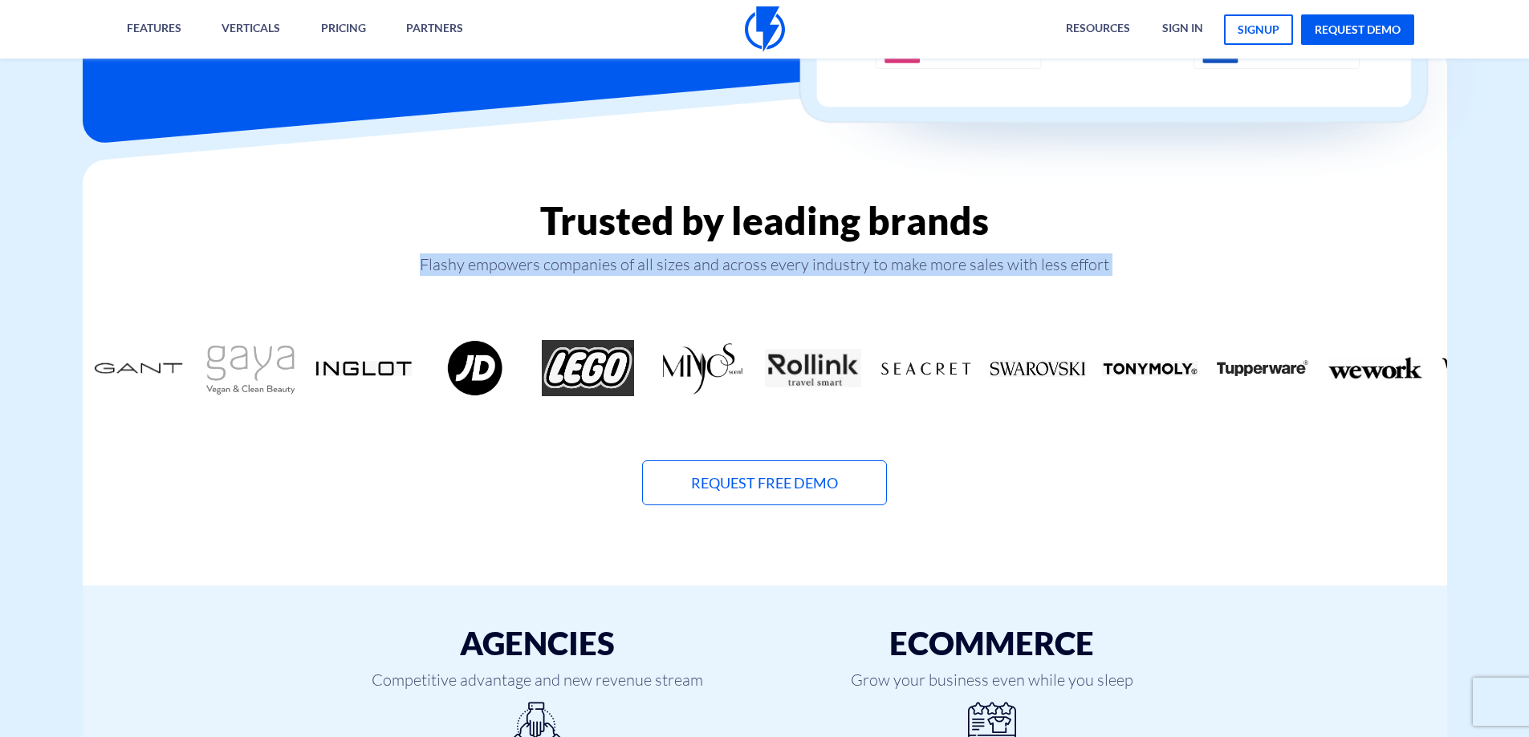
click at [956, 263] on p "Flashy empowers companies of all sizes and across every industry to make more s…" at bounding box center [765, 265] width 1364 height 22
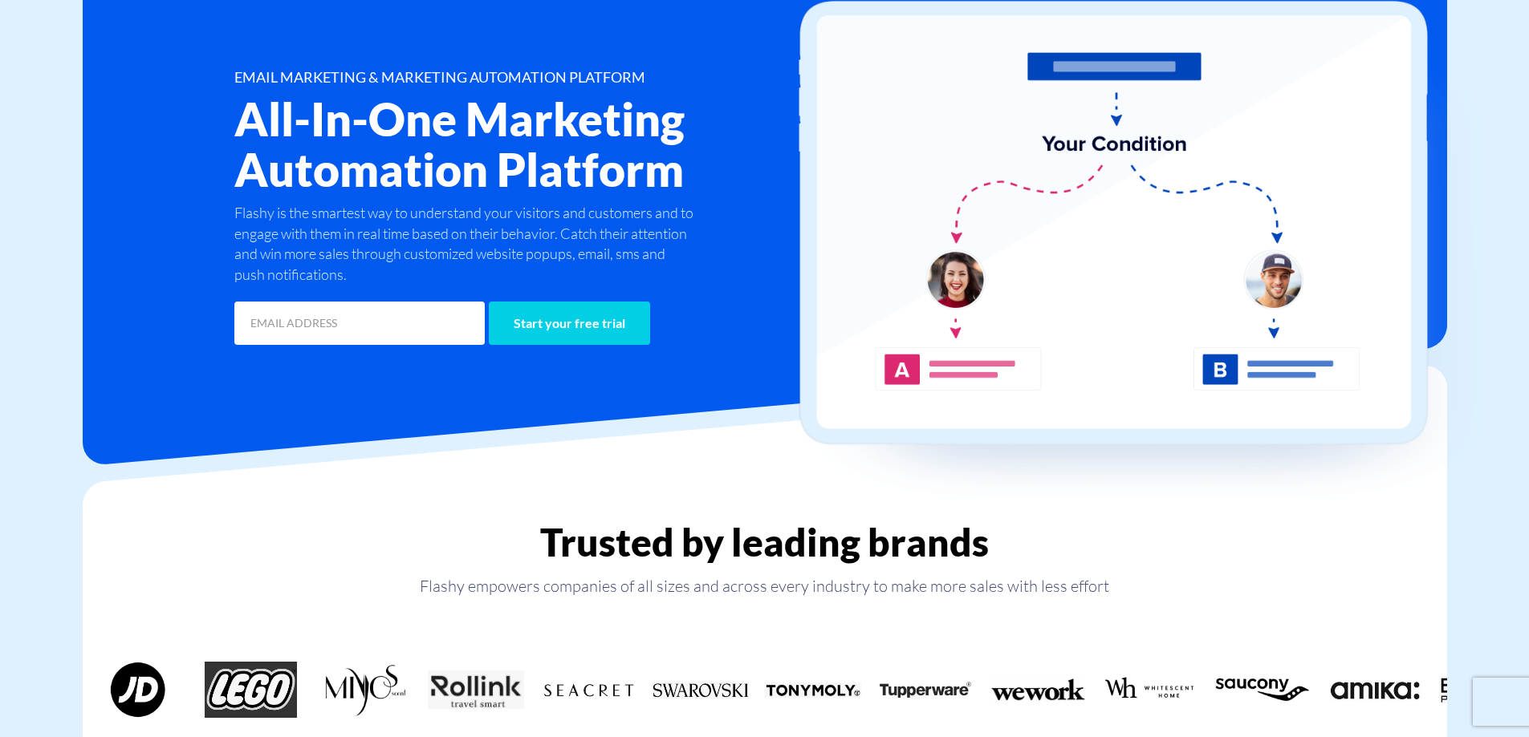
scroll to position [0, 0]
